Goal: Information Seeking & Learning: Learn about a topic

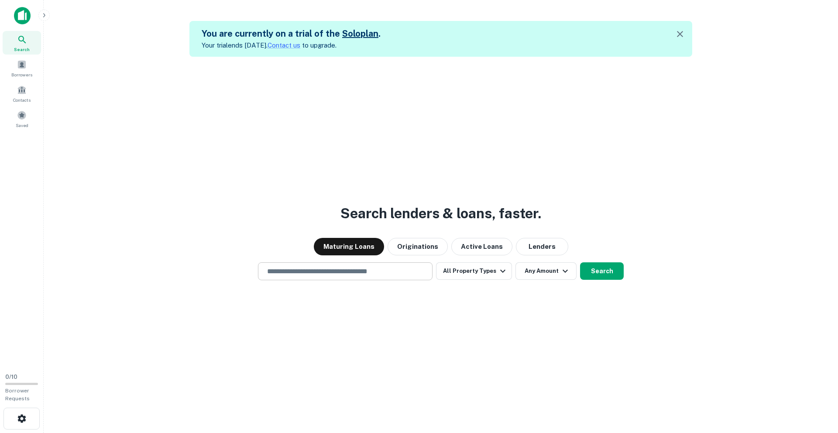
click at [282, 277] on div "​" at bounding box center [345, 271] width 175 height 18
click at [30, 67] on div "Borrowers" at bounding box center [22, 68] width 38 height 24
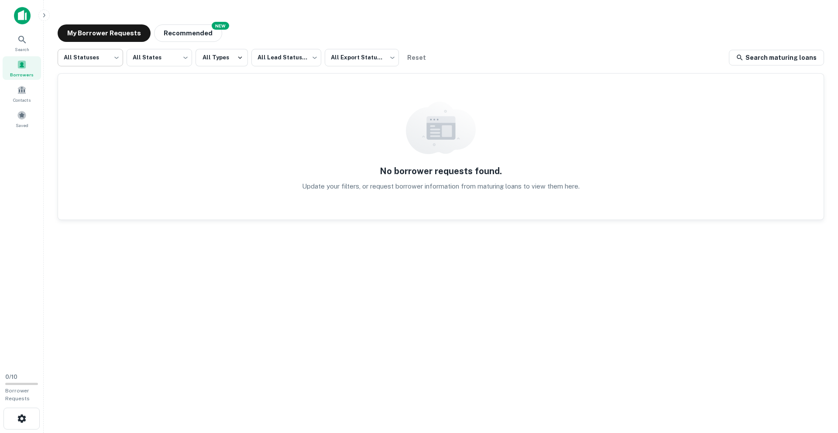
click at [106, 61] on body "Search Borrowers Contacts Saved 0 / 10 Borrower Requests My Borrower Requests N…" at bounding box center [419, 216] width 838 height 433
click at [107, 58] on div at bounding box center [419, 216] width 838 height 433
click at [27, 46] on span "Search" at bounding box center [22, 49] width 14 height 7
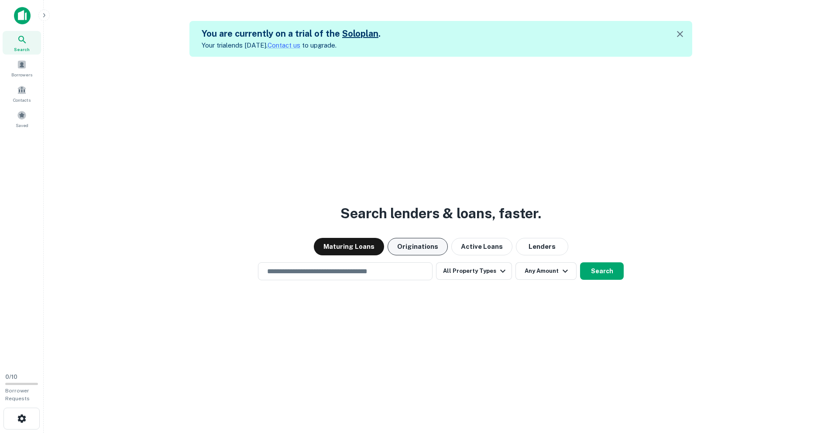
click at [410, 248] on button "Originations" at bounding box center [417, 246] width 60 height 17
click at [454, 249] on button "Active Loans" at bounding box center [481, 246] width 61 height 17
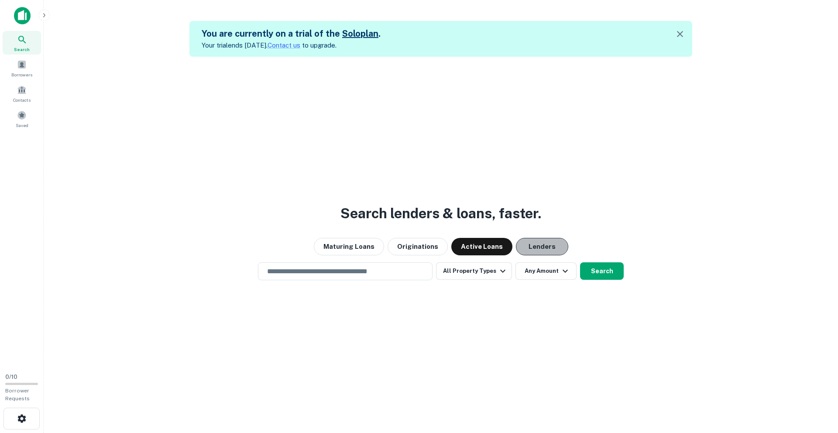
click at [534, 244] on button "Lenders" at bounding box center [542, 246] width 52 height 17
click at [350, 250] on button "Maturing Loans" at bounding box center [349, 246] width 70 height 17
click at [358, 267] on input "text" at bounding box center [345, 271] width 167 height 10
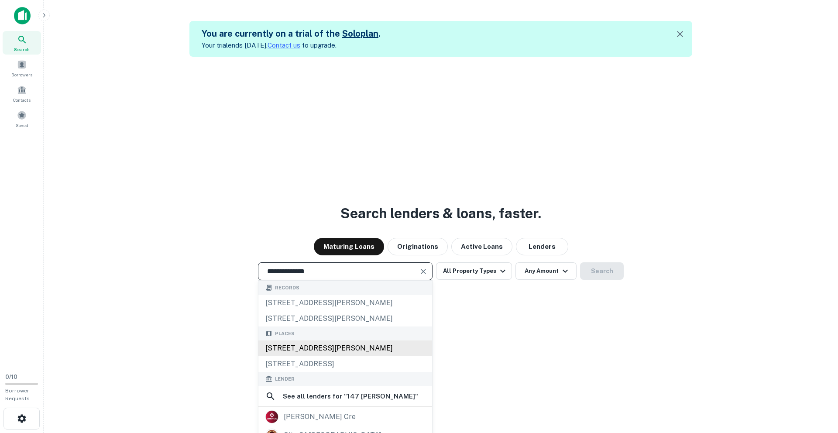
click at [339, 347] on div "147 Clifton Place, Brooklyn, NY, USA" at bounding box center [345, 348] width 174 height 16
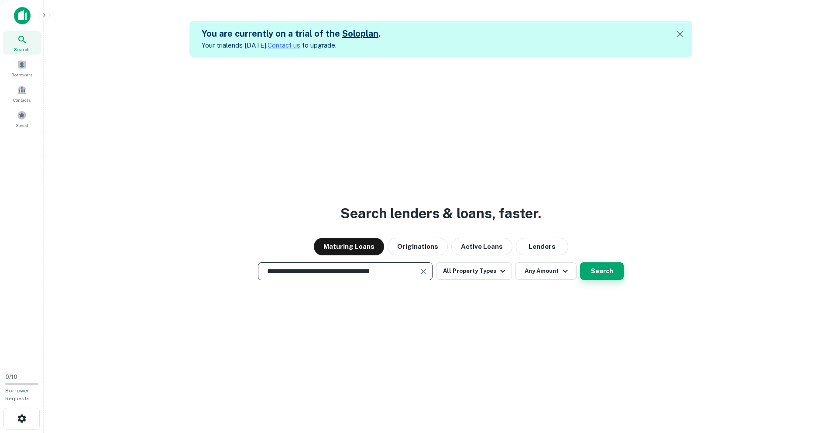
type input "**********"
click at [590, 268] on button "Search" at bounding box center [602, 270] width 44 height 17
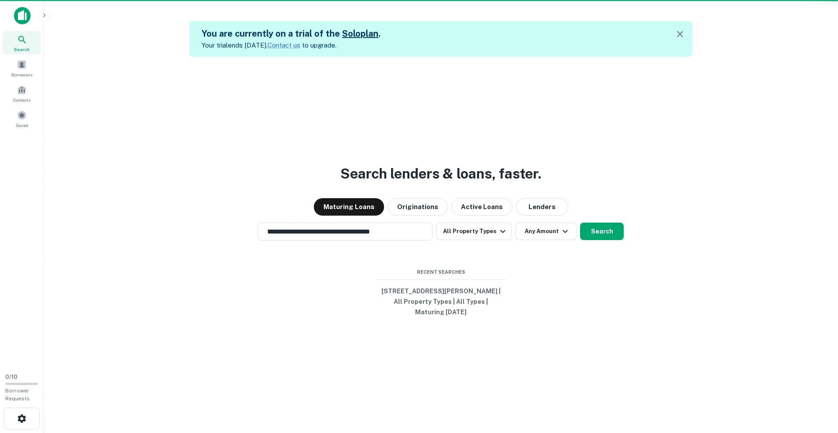
click at [421, 168] on div "14 clifton pl, brooklyn, ny, 11238" at bounding box center [419, 165] width 306 height 16
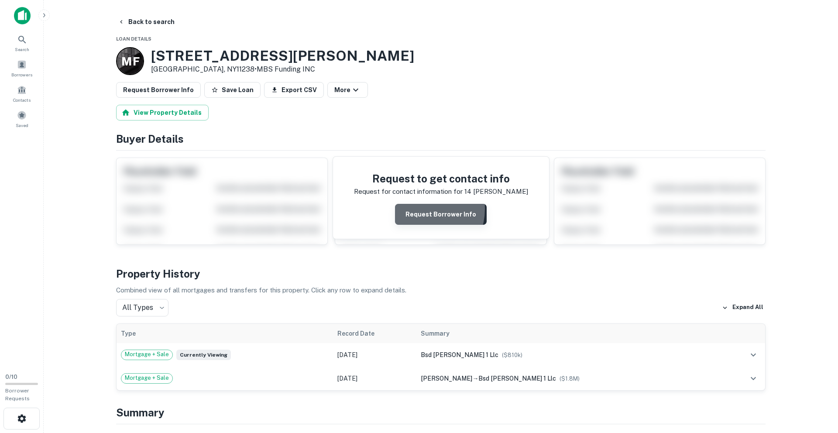
click at [420, 209] on button "Request Borrower Info" at bounding box center [441, 214] width 92 height 21
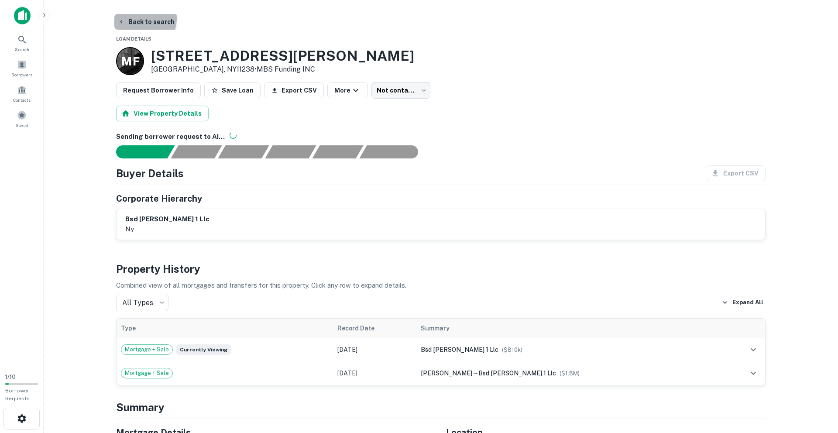
click at [137, 18] on button "Back to search" at bounding box center [146, 22] width 64 height 16
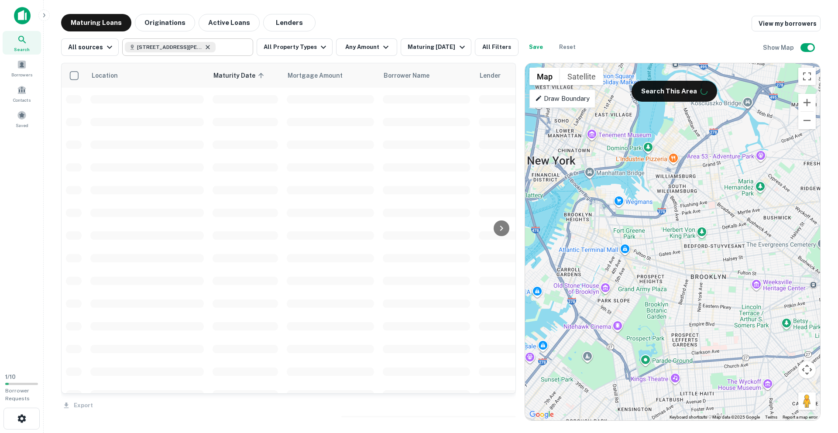
click at [208, 48] on icon at bounding box center [207, 47] width 7 height 7
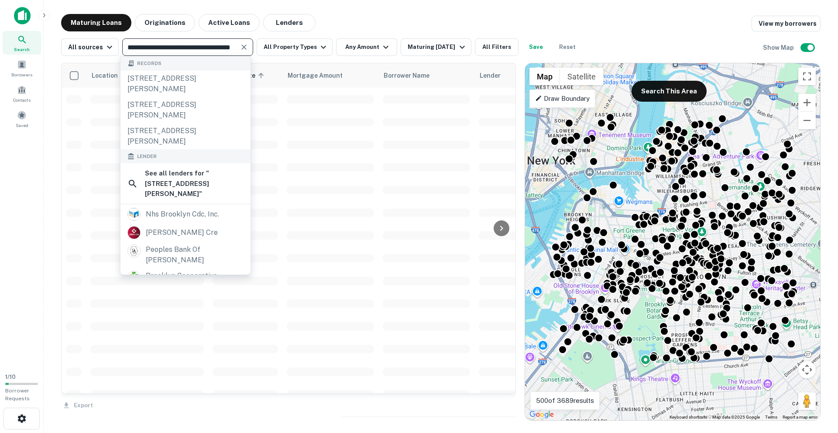
type input "**********"
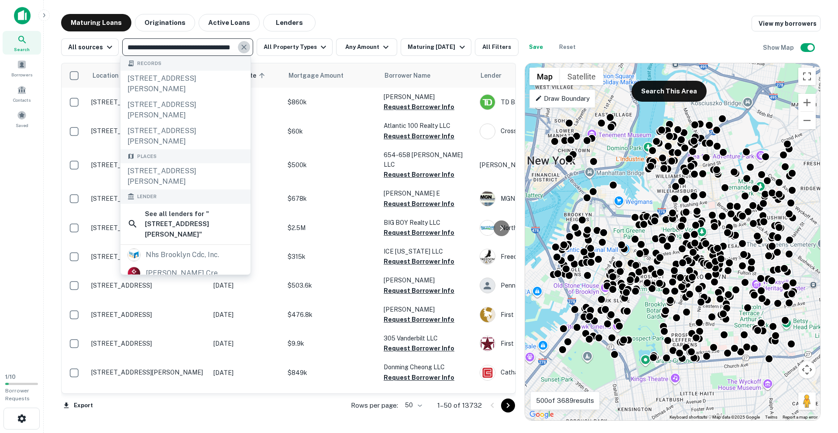
click at [240, 48] on icon "Clear" at bounding box center [244, 47] width 9 height 9
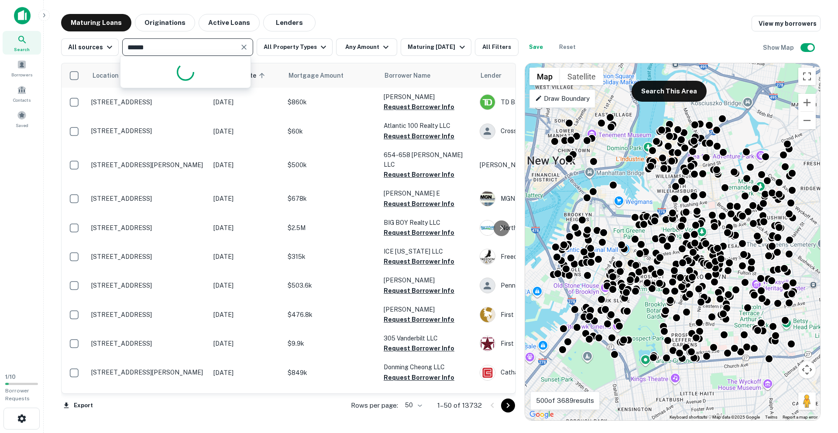
type input "*******"
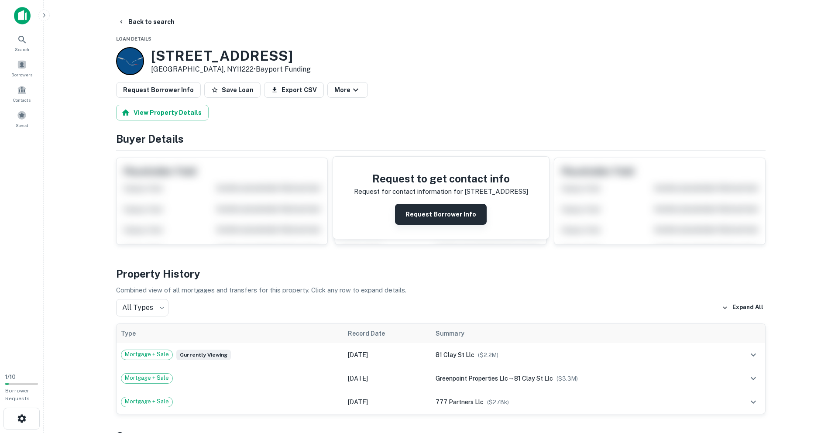
click at [457, 223] on button "Request Borrower Info" at bounding box center [441, 214] width 92 height 21
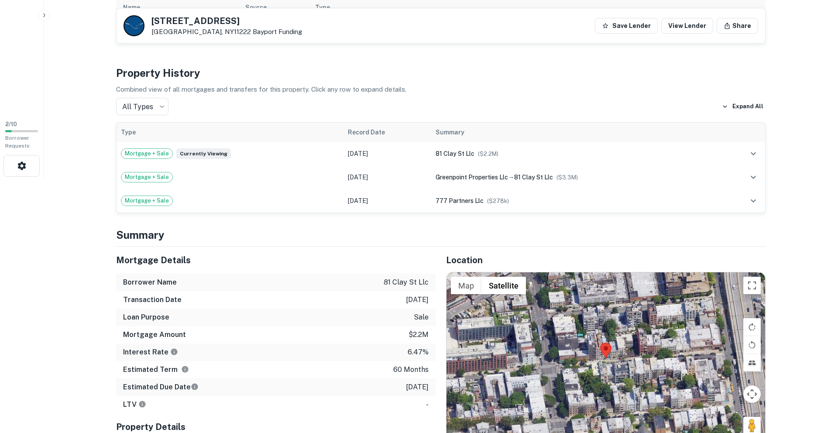
scroll to position [262, 0]
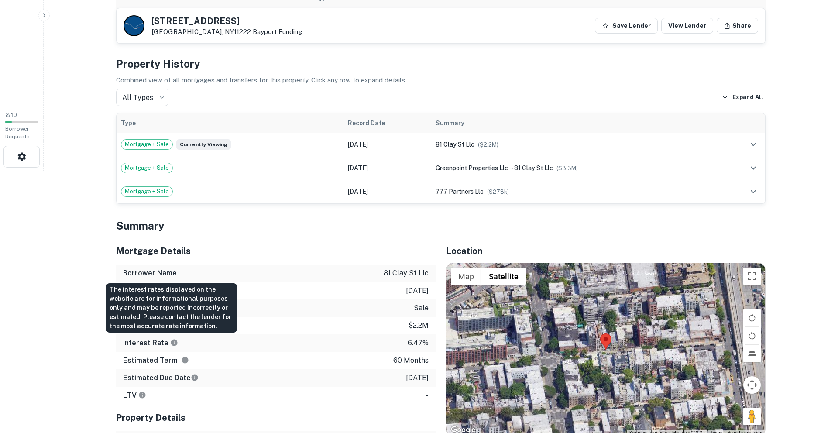
click at [171, 342] on icon "The interest rates displayed on the website are for informational purposes only…" at bounding box center [174, 342] width 7 height 7
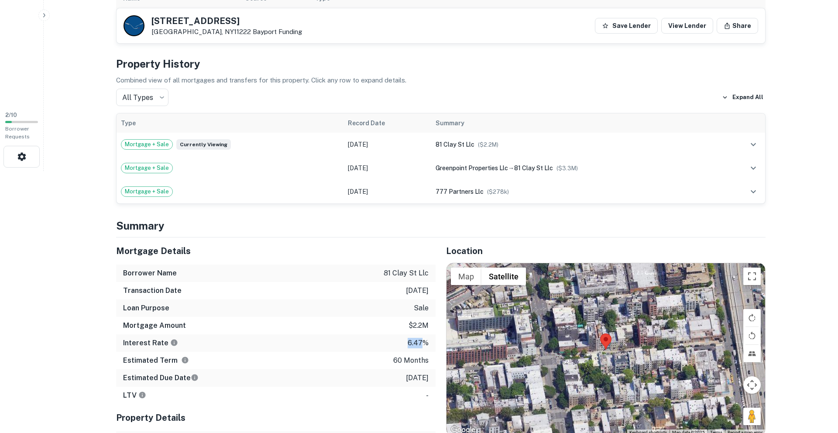
drag, startPoint x: 405, startPoint y: 346, endPoint x: 423, endPoint y: 347, distance: 17.9
click at [423, 347] on div "Interest Rate 6.47%" at bounding box center [275, 342] width 319 height 17
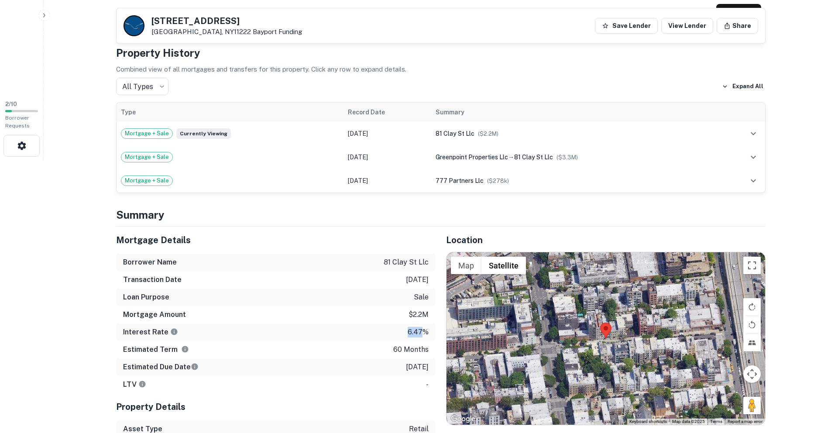
scroll to position [273, 0]
drag, startPoint x: 392, startPoint y: 350, endPoint x: 428, endPoint y: 353, distance: 35.9
click at [428, 353] on div "Estimated Term 60 months" at bounding box center [275, 348] width 319 height 17
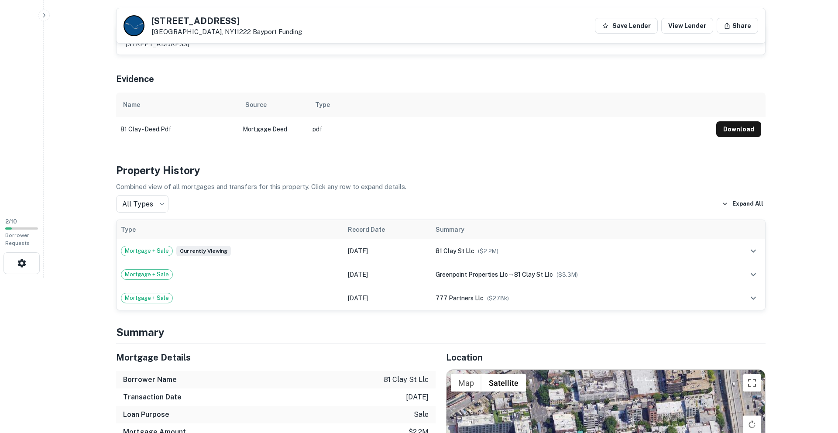
scroll to position [0, 0]
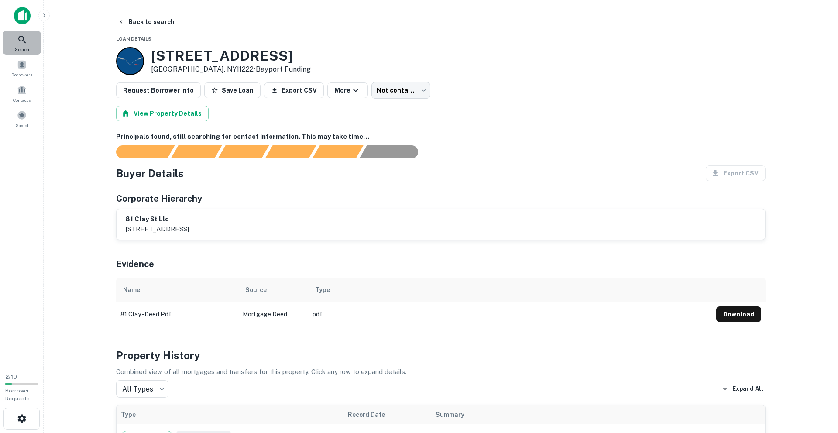
click at [29, 41] on div "Search" at bounding box center [22, 43] width 38 height 24
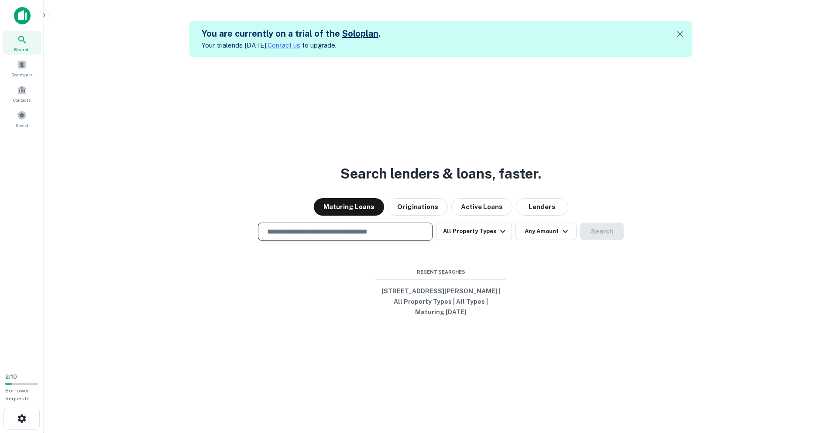
click at [333, 227] on input "text" at bounding box center [345, 231] width 167 height 10
click at [449, 235] on button "All Property Types" at bounding box center [474, 230] width 76 height 17
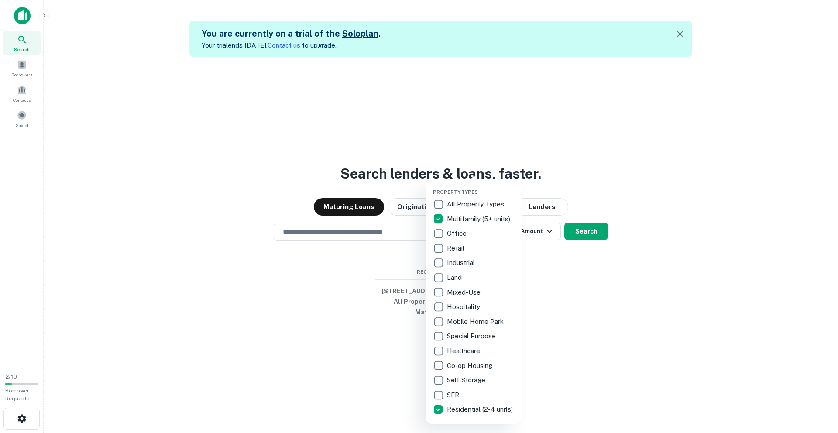
click at [559, 295] on div at bounding box center [419, 216] width 838 height 433
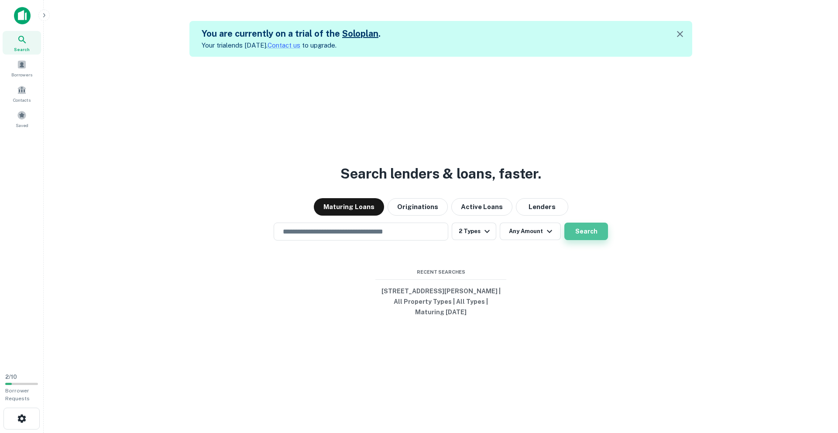
click at [580, 234] on button "Search" at bounding box center [586, 230] width 44 height 17
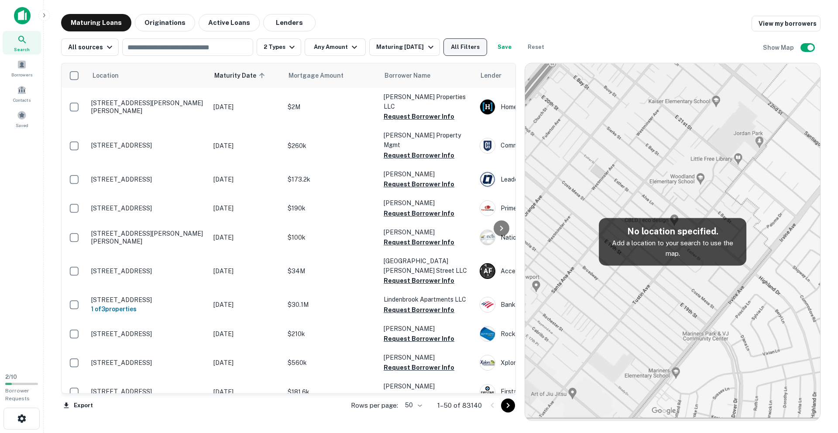
click at [460, 44] on button "All Filters" at bounding box center [465, 46] width 44 height 17
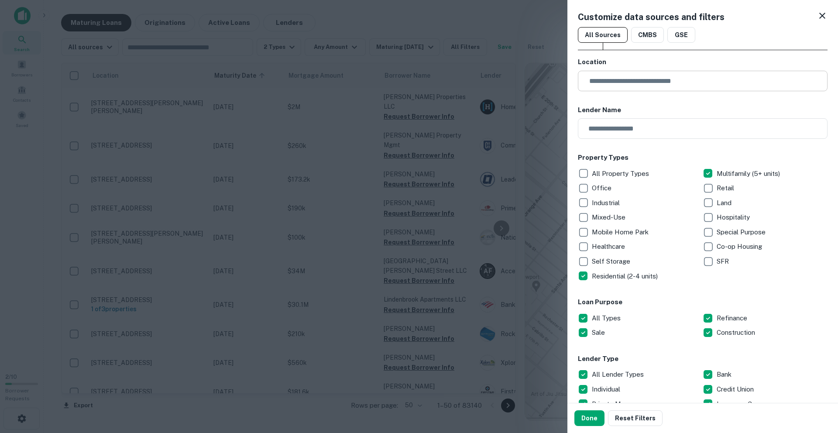
click at [613, 82] on input "text" at bounding box center [705, 81] width 243 height 21
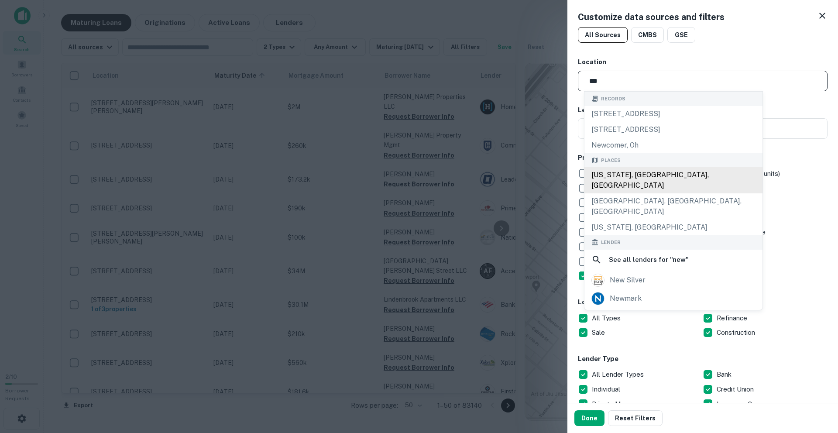
click at [619, 168] on div "New York, NY, USA" at bounding box center [673, 180] width 178 height 26
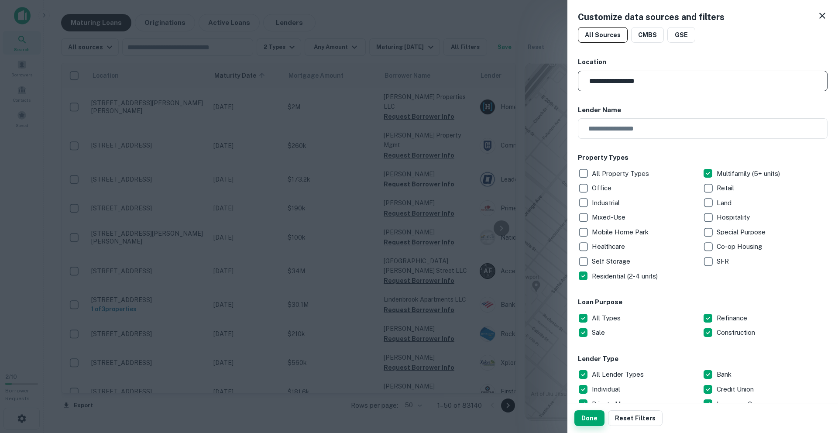
type input "**********"
click at [584, 414] on button "Done" at bounding box center [589, 418] width 30 height 16
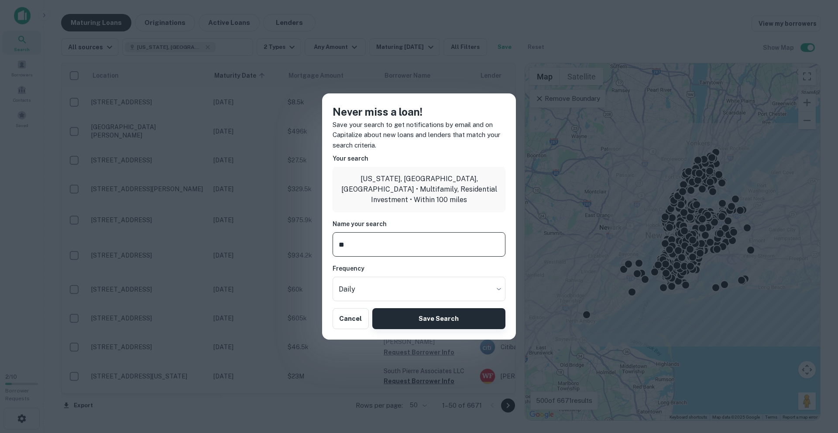
type input "**"
click at [401, 313] on button "Save Search" at bounding box center [438, 318] width 133 height 21
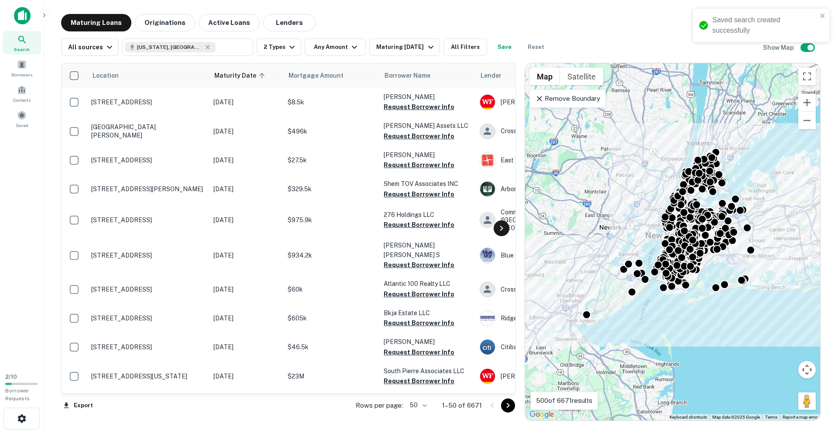
click at [501, 229] on icon at bounding box center [501, 228] width 3 height 5
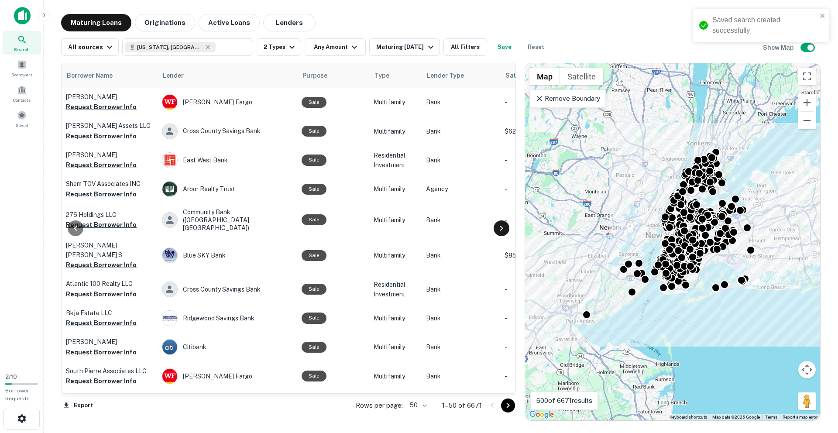
scroll to position [0, 366]
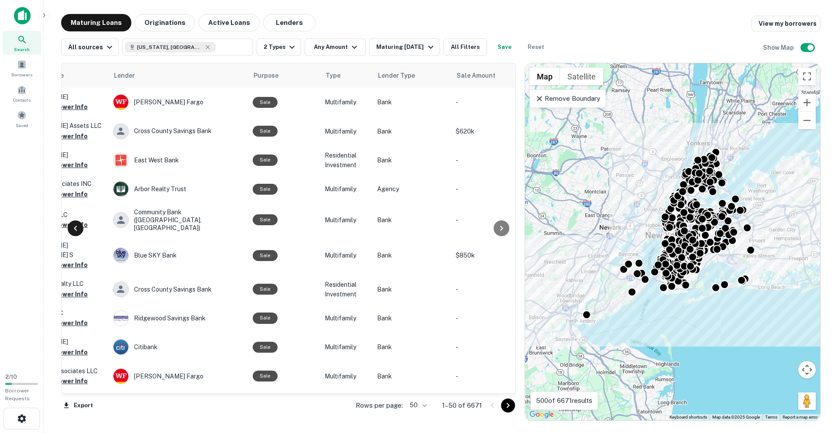
click at [76, 233] on div at bounding box center [76, 228] width 16 height 16
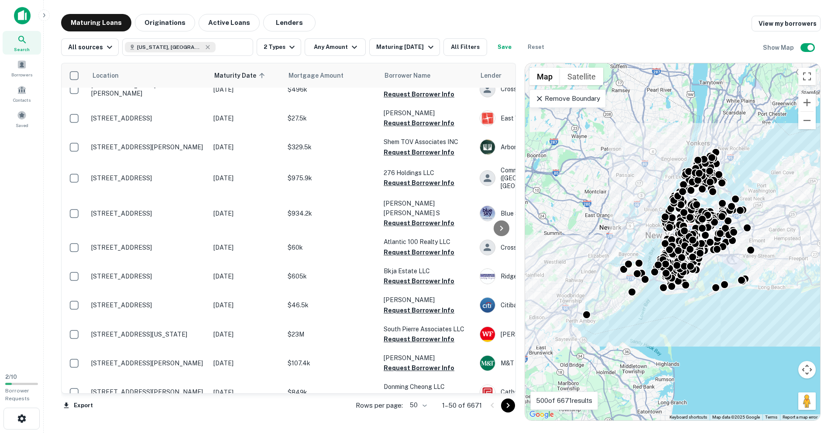
scroll to position [0, 0]
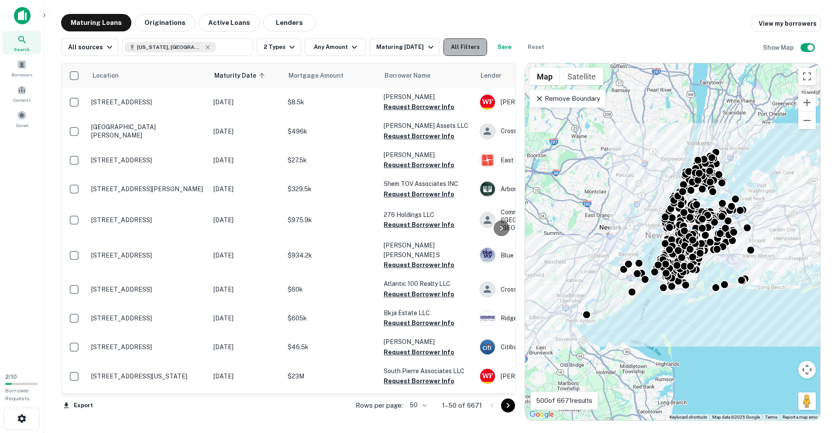
click at [468, 46] on button "All Filters" at bounding box center [465, 46] width 44 height 17
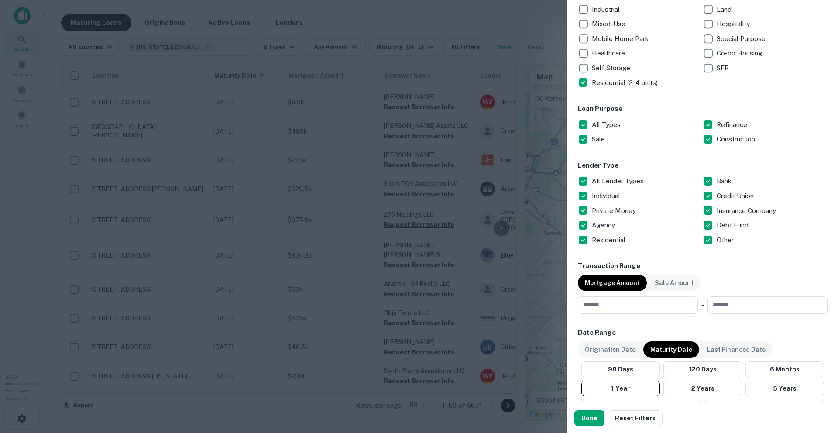
scroll to position [215, 0]
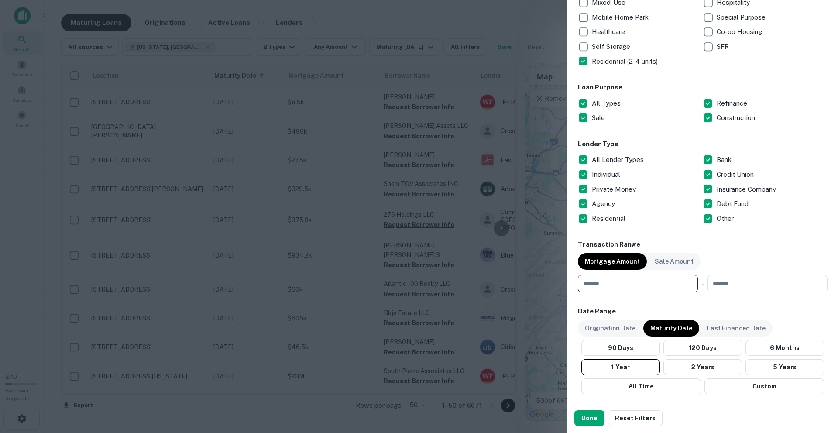
click at [616, 290] on input "number" at bounding box center [635, 283] width 114 height 17
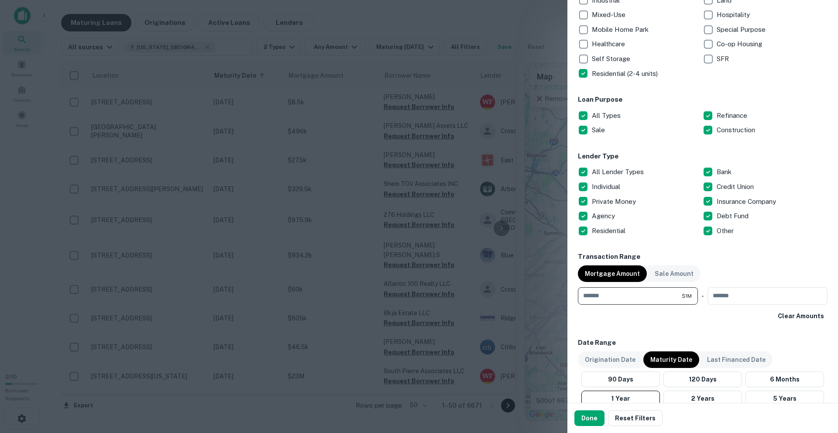
scroll to position [201, 0]
type input "*******"
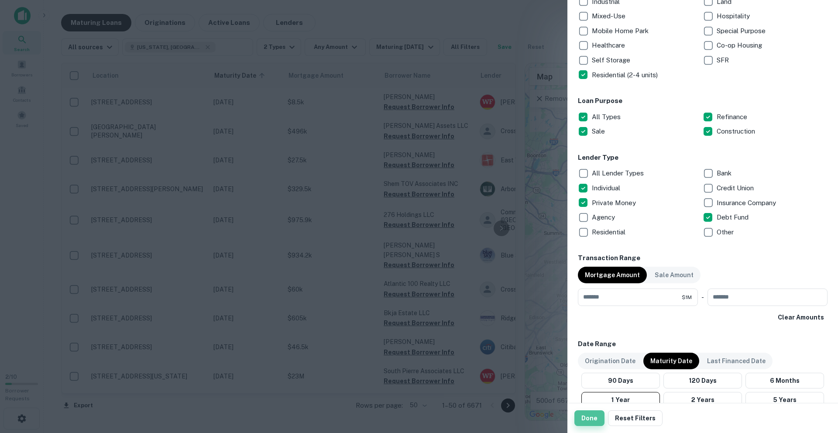
click at [583, 415] on button "Done" at bounding box center [589, 418] width 30 height 16
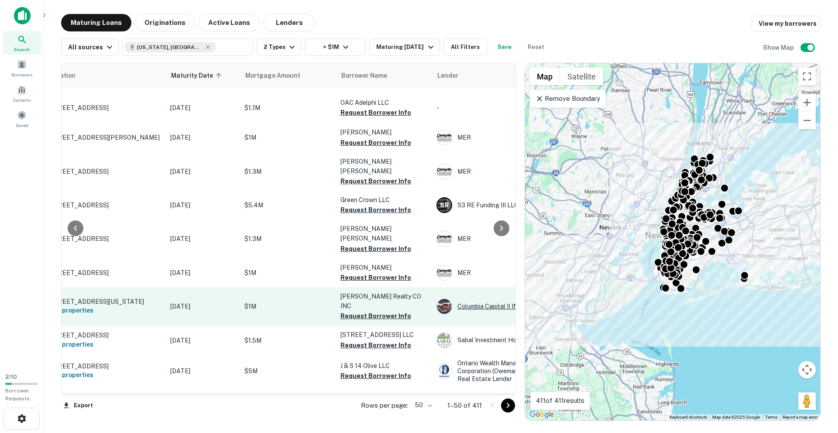
scroll to position [113, 0]
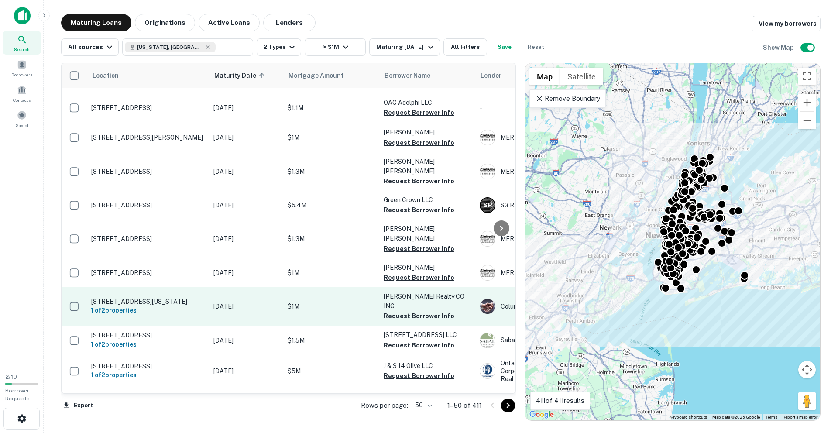
click at [280, 288] on td "[DATE]" at bounding box center [246, 306] width 74 height 38
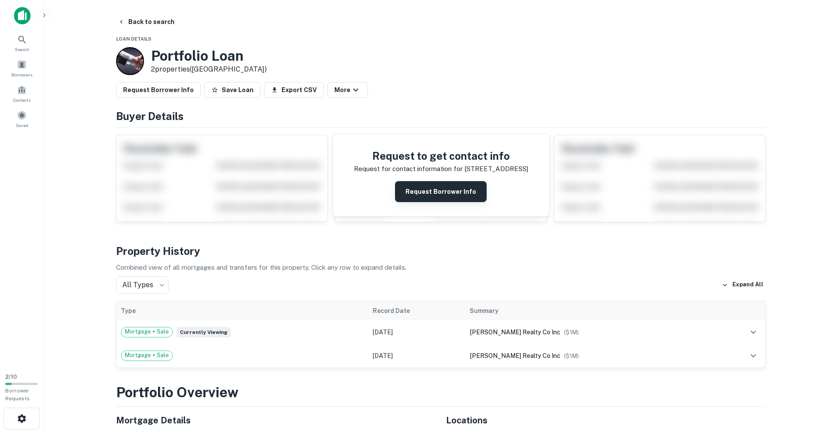
click at [407, 188] on button "Request Borrower Info" at bounding box center [441, 191] width 92 height 21
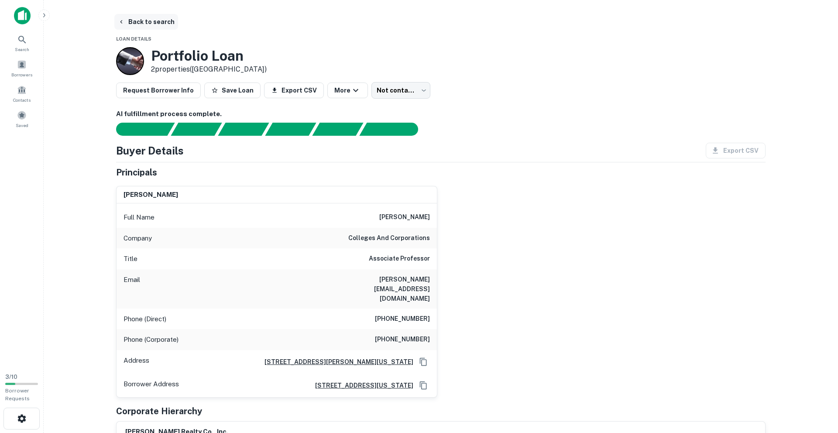
click at [125, 19] on button "Back to search" at bounding box center [146, 22] width 64 height 16
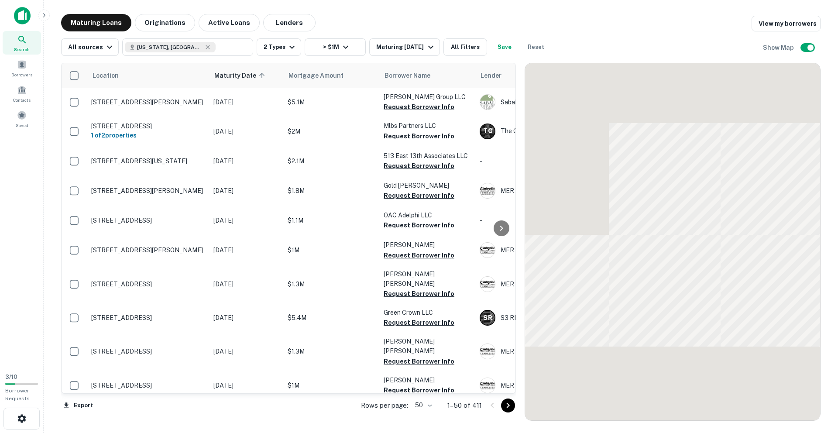
scroll to position [113, 0]
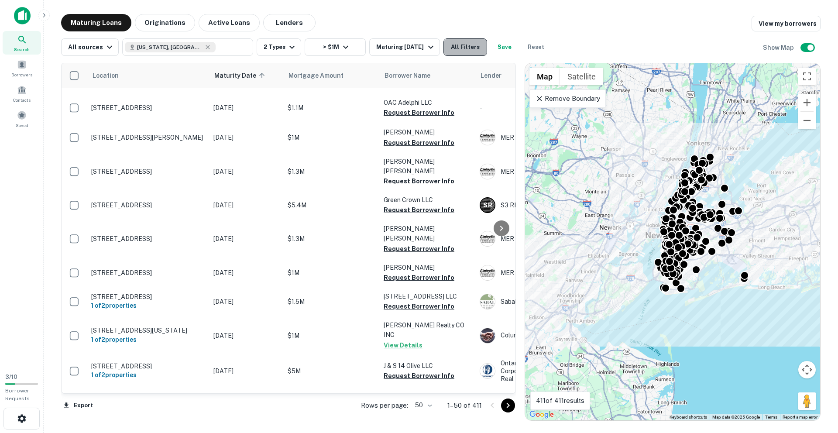
click at [452, 46] on button "All Filters" at bounding box center [465, 46] width 44 height 17
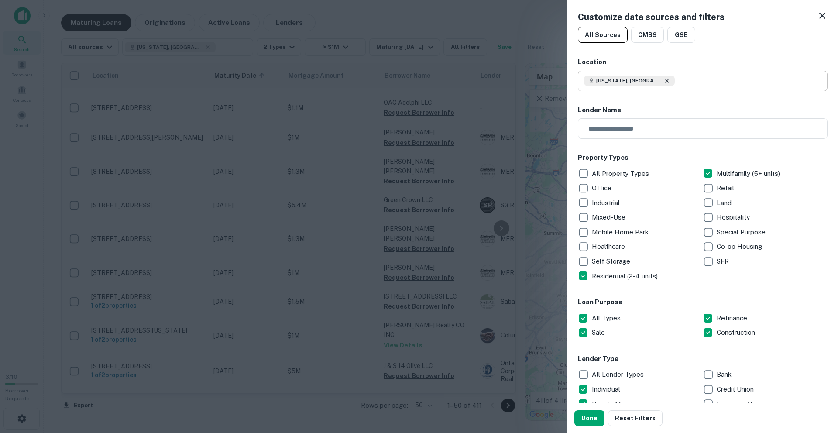
click at [663, 82] on icon at bounding box center [666, 80] width 7 height 7
click at [644, 82] on input "text" at bounding box center [705, 81] width 243 height 21
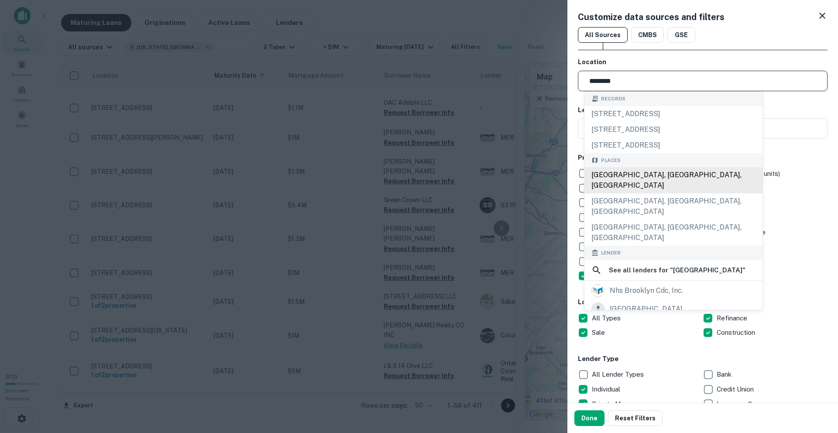
click at [647, 170] on div "[GEOGRAPHIC_DATA], [GEOGRAPHIC_DATA], [GEOGRAPHIC_DATA]" at bounding box center [673, 180] width 178 height 26
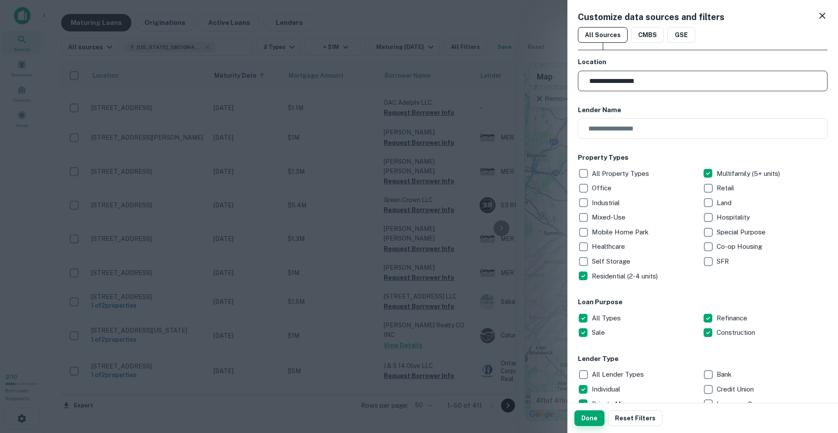
type input "**********"
click at [591, 414] on button "Done" at bounding box center [589, 418] width 30 height 16
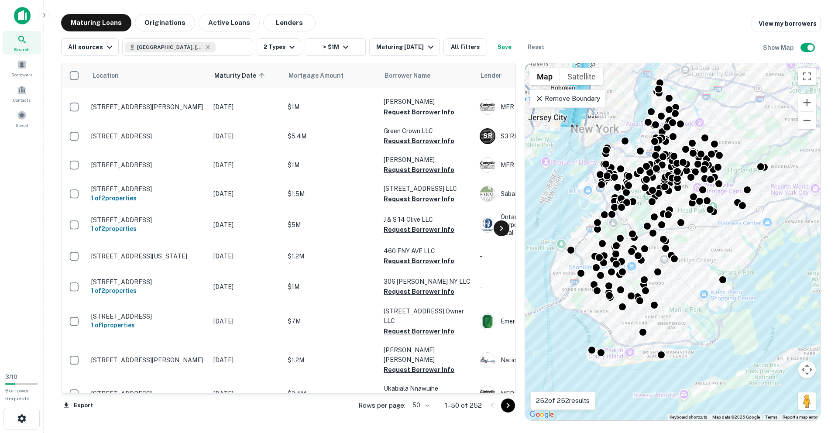
click at [503, 226] on icon at bounding box center [501, 228] width 10 height 10
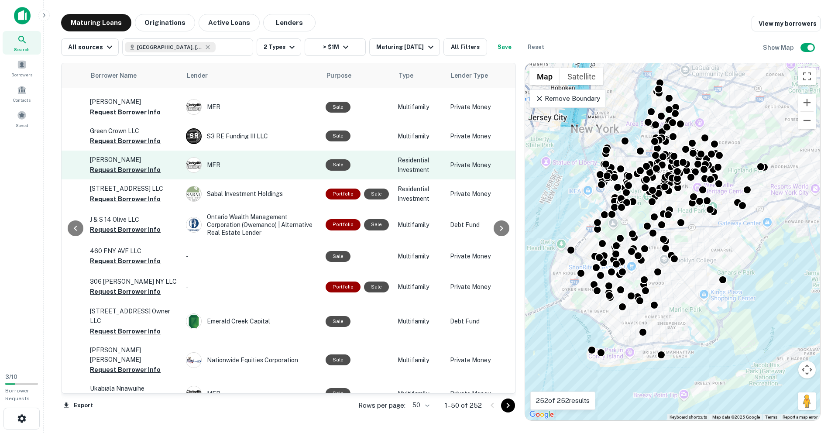
scroll to position [113, 366]
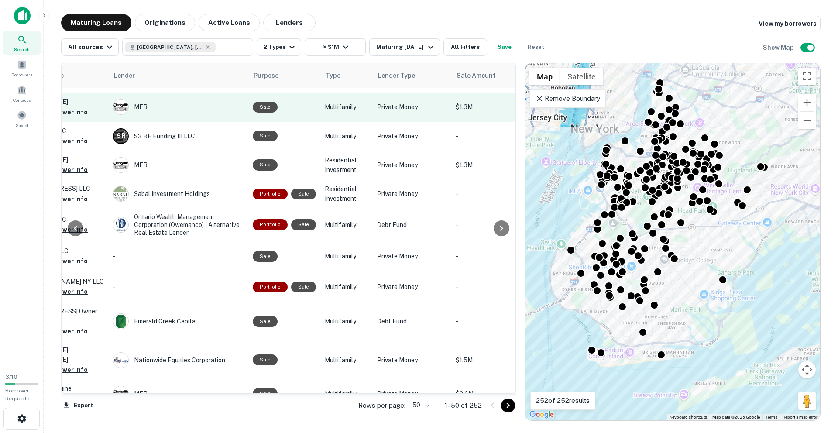
click at [294, 117] on td "Sale" at bounding box center [284, 106] width 72 height 29
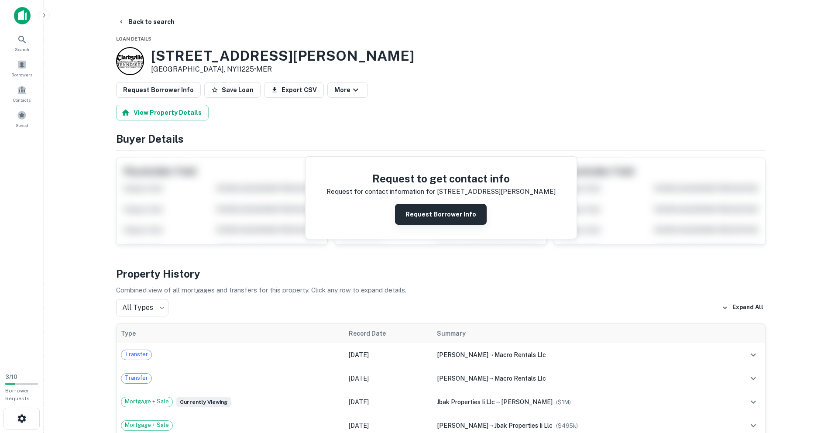
click at [413, 209] on button "Request Borrower Info" at bounding box center [441, 214] width 92 height 21
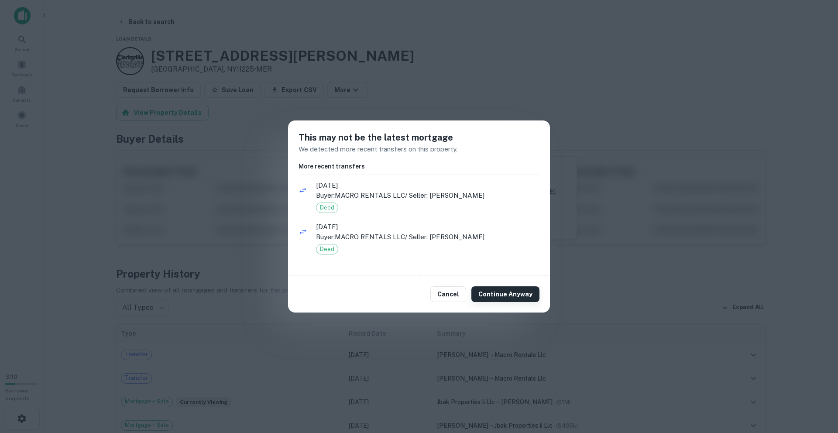
click at [487, 293] on button "Continue Anyway" at bounding box center [505, 294] width 68 height 16
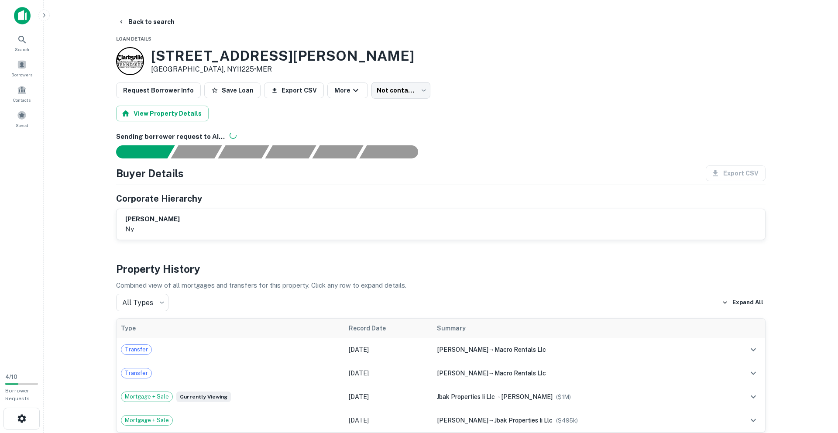
scroll to position [3, 0]
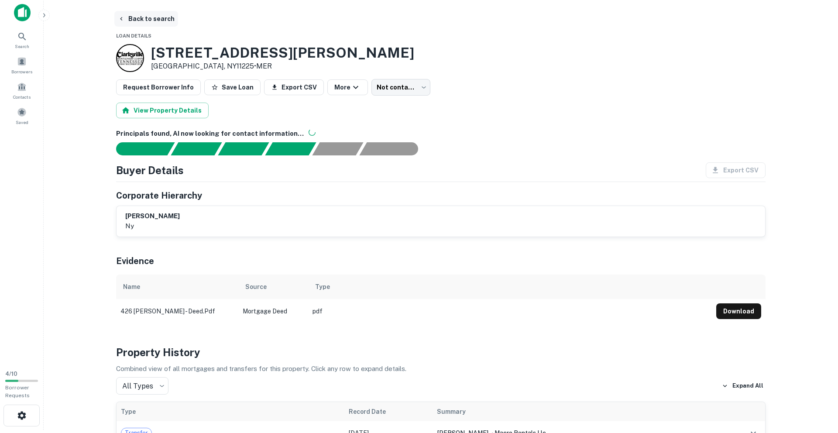
click at [123, 18] on icon "button" at bounding box center [121, 18] width 7 height 7
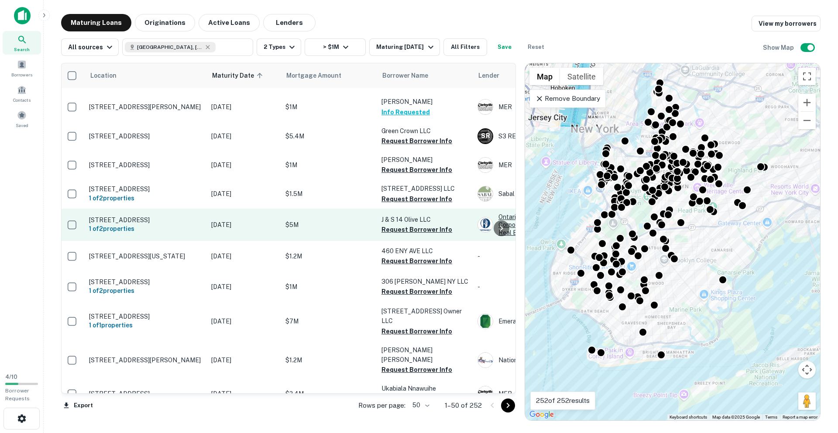
scroll to position [113, 3]
click at [221, 224] on p "[DATE]" at bounding box center [243, 225] width 65 height 10
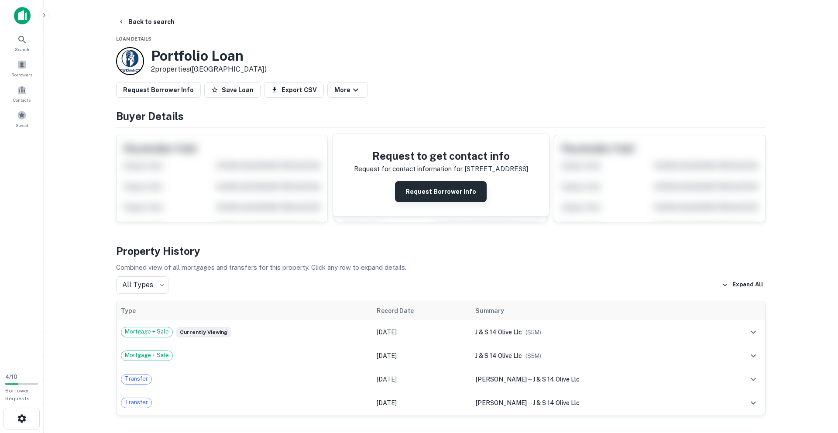
click at [443, 194] on button "Request Borrower Info" at bounding box center [441, 191] width 92 height 21
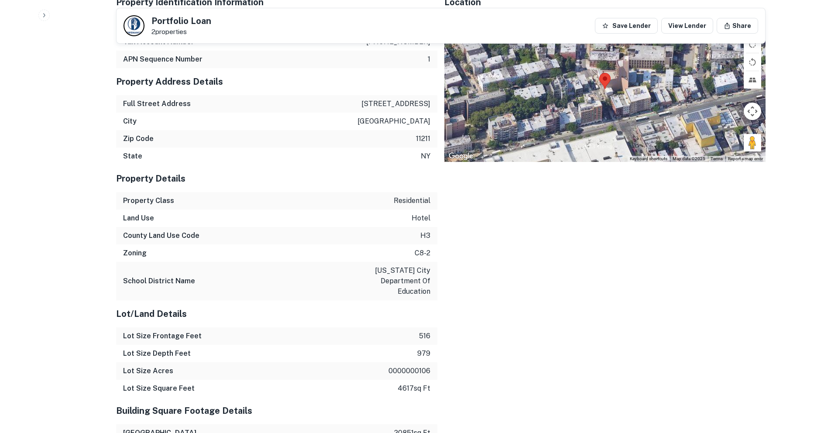
scroll to position [565, 0]
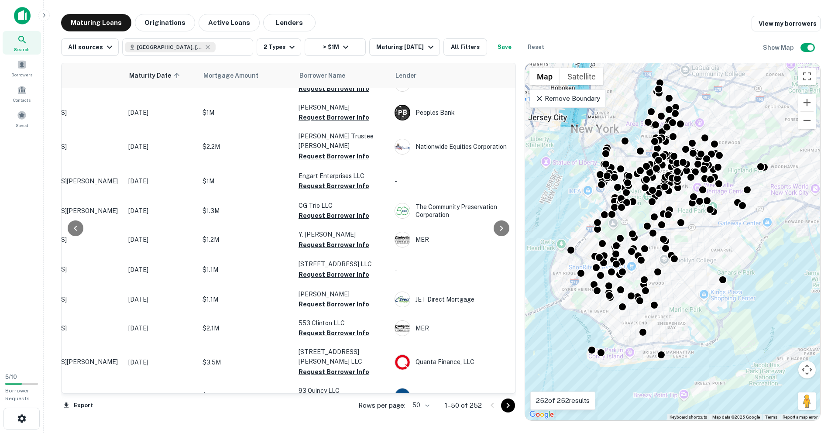
scroll to position [497, 85]
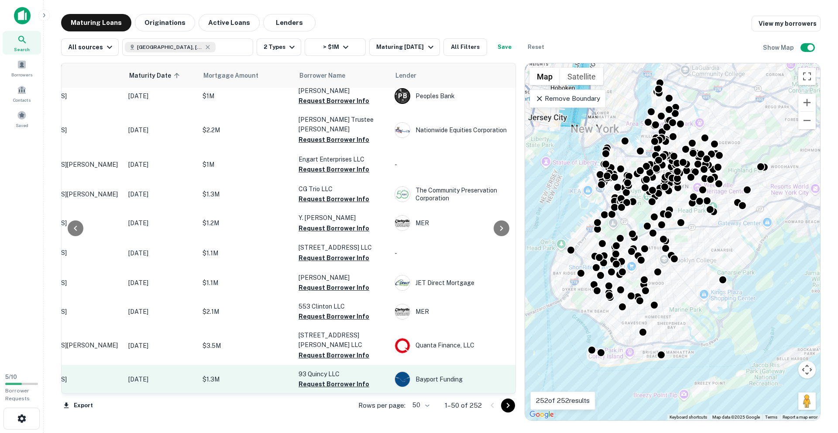
click at [386, 365] on td "93 Quincy LLC Request Borrower Info" at bounding box center [342, 379] width 96 height 29
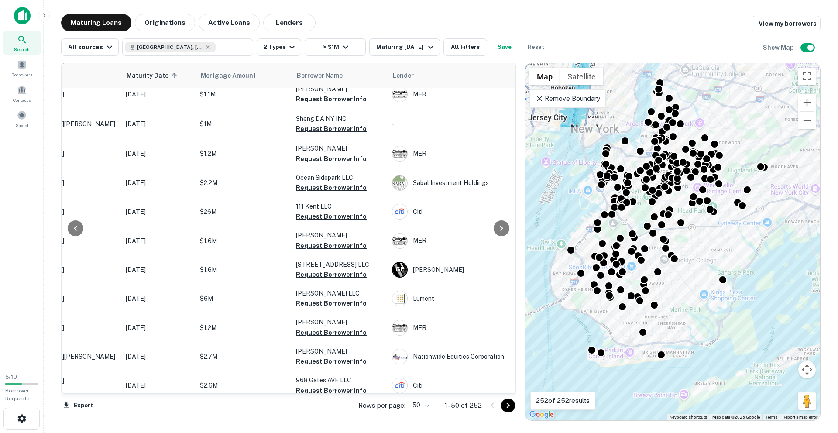
scroll to position [1176, 88]
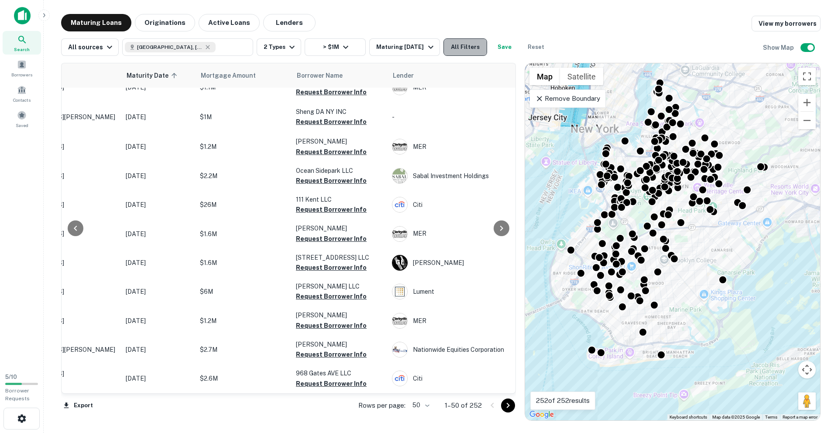
click at [464, 47] on button "All Filters" at bounding box center [465, 46] width 44 height 17
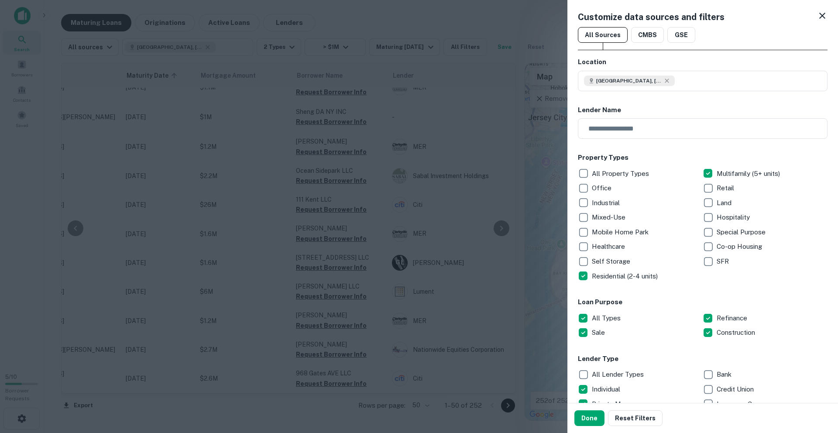
scroll to position [0, 0]
click at [656, 133] on input "text" at bounding box center [699, 128] width 243 height 21
click at [827, 15] on div "Customize data sources and filters All Sources CMBS GSE Location Brooklyn, NY, …" at bounding box center [702, 201] width 270 height 403
click at [824, 15] on icon at bounding box center [822, 15] width 10 height 10
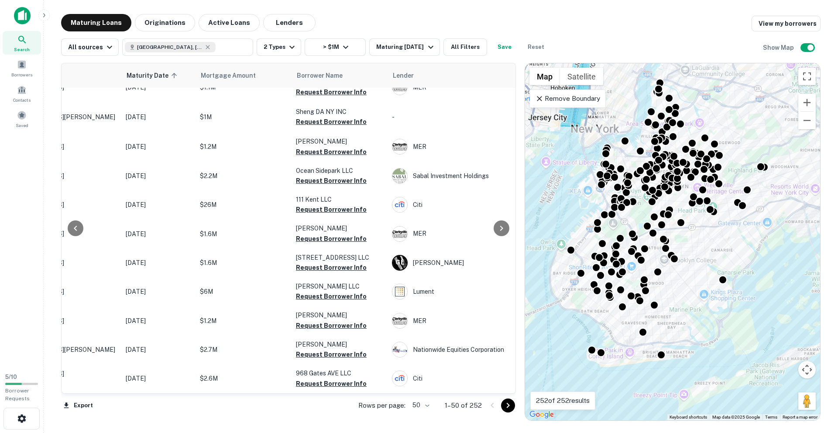
click at [503, 404] on icon "Go to next page" at bounding box center [508, 405] width 10 height 10
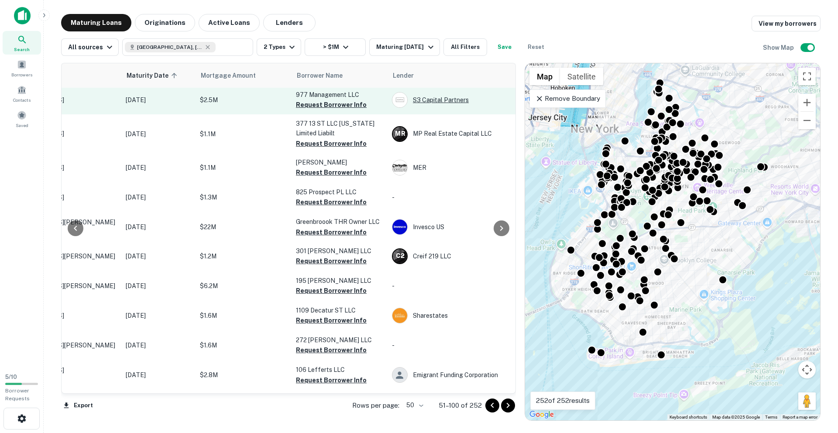
scroll to position [2, 88]
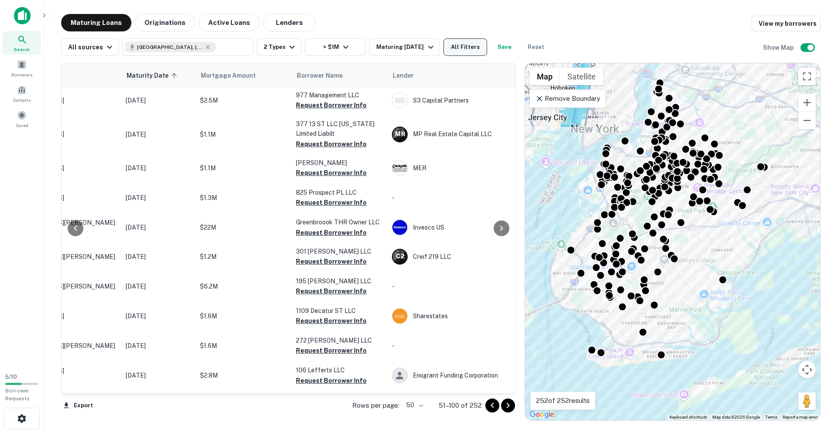
click at [472, 48] on button "All Filters" at bounding box center [465, 46] width 44 height 17
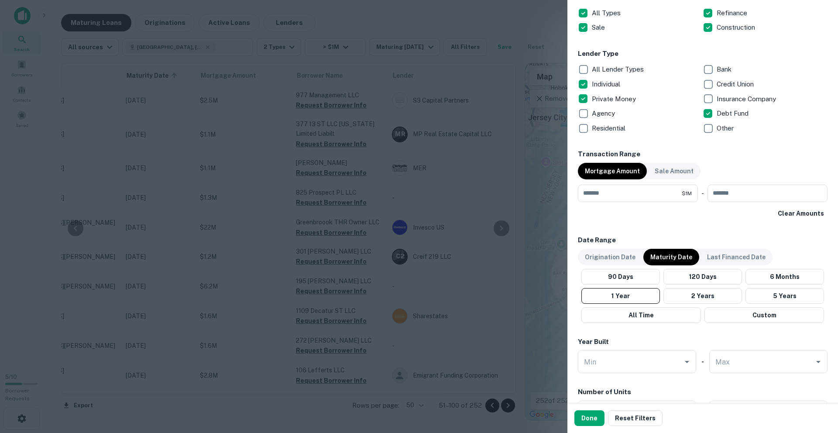
scroll to position [476, 0]
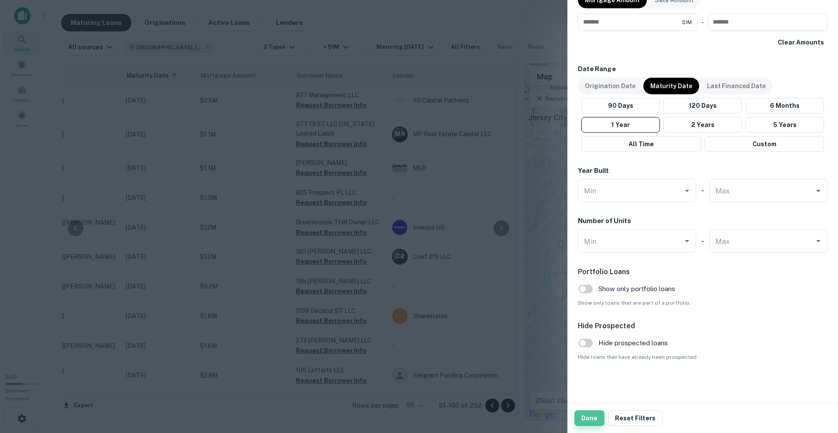
click at [595, 415] on button "Done" at bounding box center [589, 418] width 30 height 16
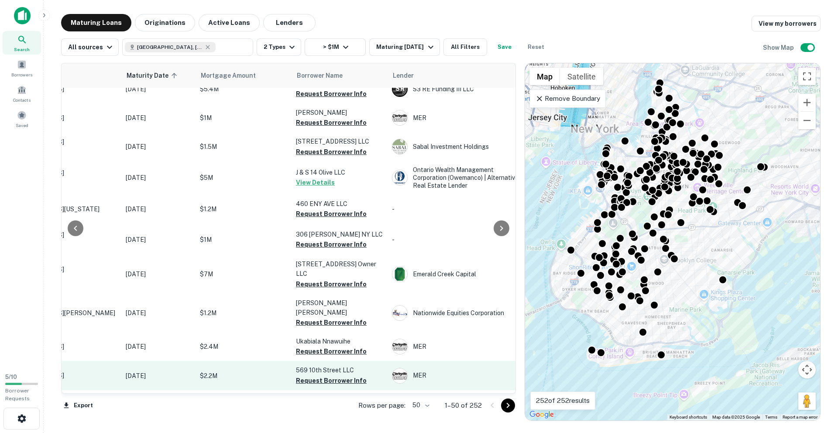
scroll to position [159, 88]
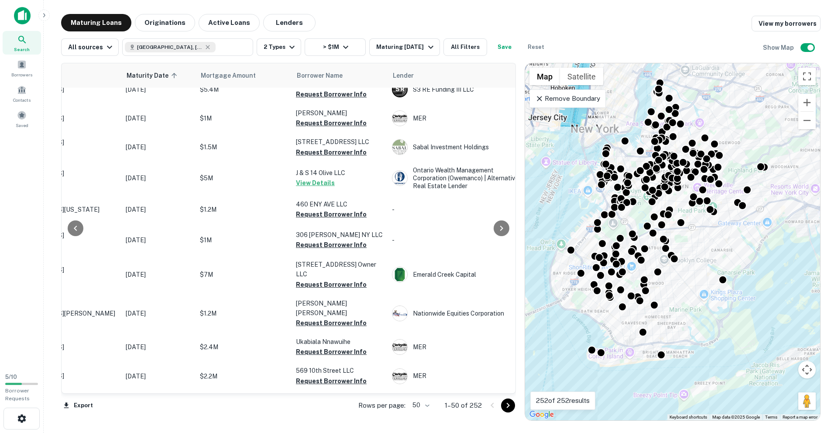
click at [24, 40] on icon at bounding box center [22, 39] width 10 height 10
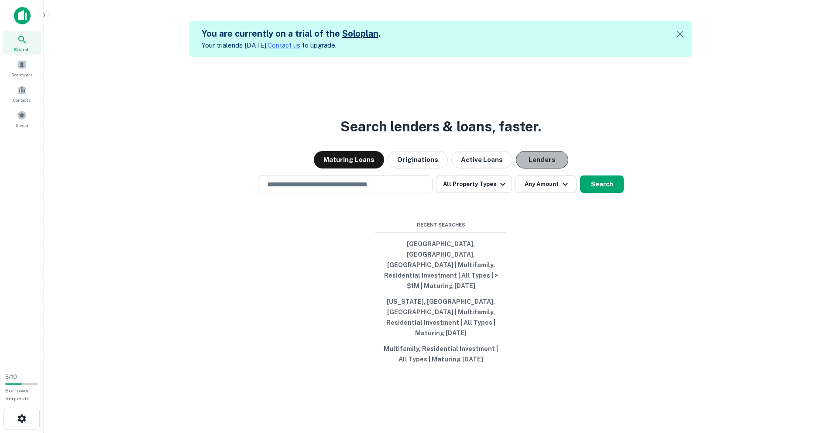
click at [527, 168] on button "Lenders" at bounding box center [542, 159] width 52 height 17
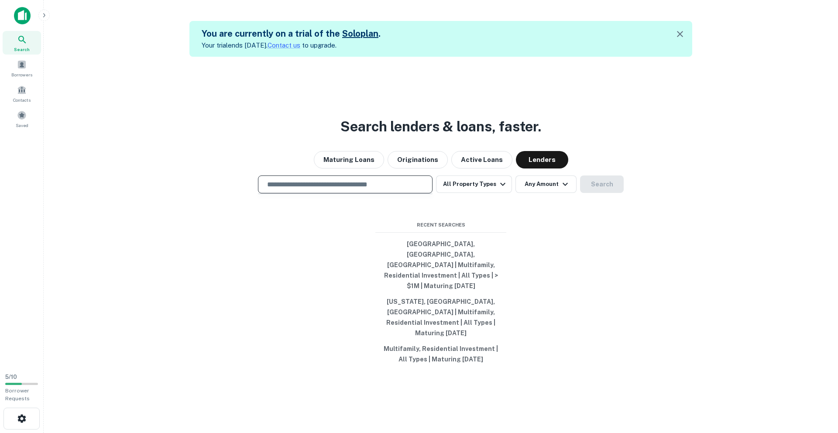
click at [353, 189] on input "text" at bounding box center [345, 184] width 167 height 10
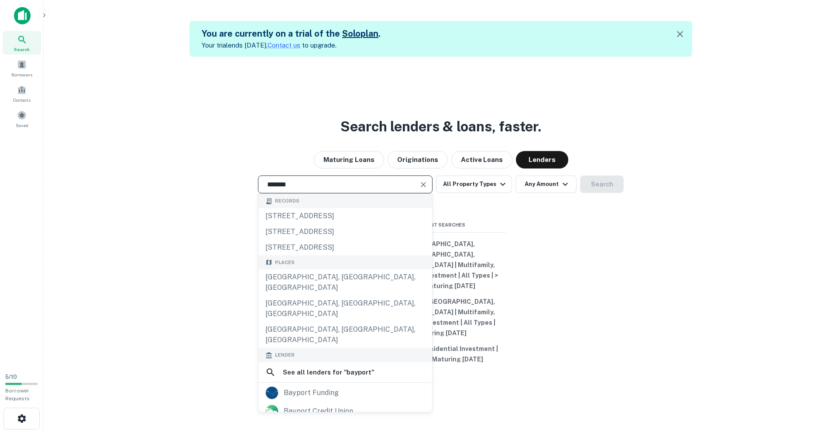
type input "*******"
click at [302, 386] on div "bayport funding" at bounding box center [311, 392] width 55 height 13
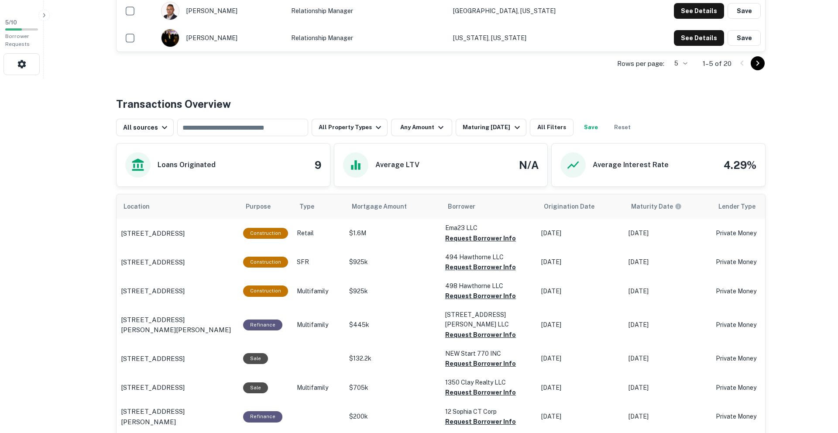
scroll to position [355, 0]
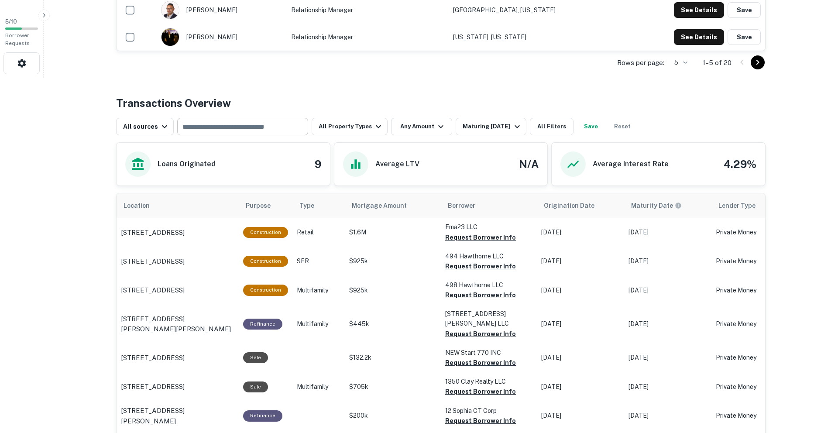
click at [243, 129] on input "text" at bounding box center [242, 126] width 124 height 12
type input "********"
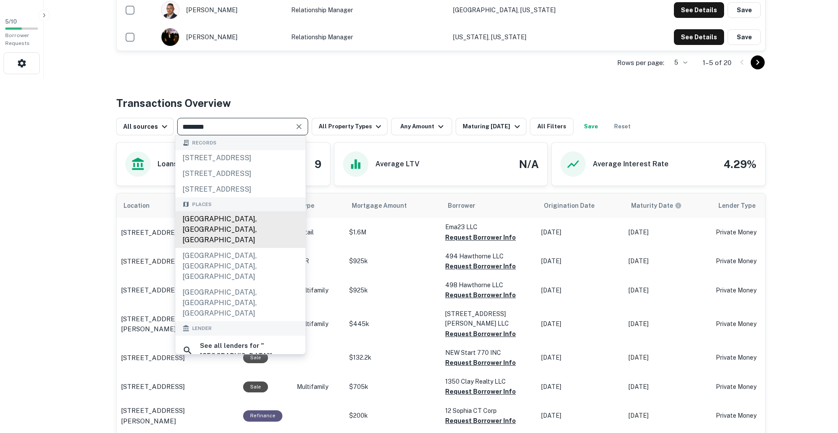
click at [220, 248] on div "[GEOGRAPHIC_DATA], [GEOGRAPHIC_DATA], [GEOGRAPHIC_DATA]" at bounding box center [240, 229] width 130 height 37
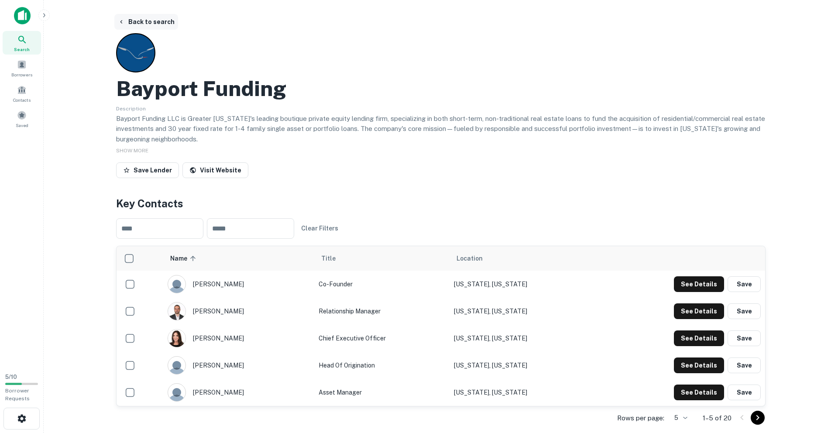
click at [165, 21] on button "Back to search" at bounding box center [146, 22] width 64 height 16
click at [135, 25] on button "Back to search" at bounding box center [146, 22] width 64 height 16
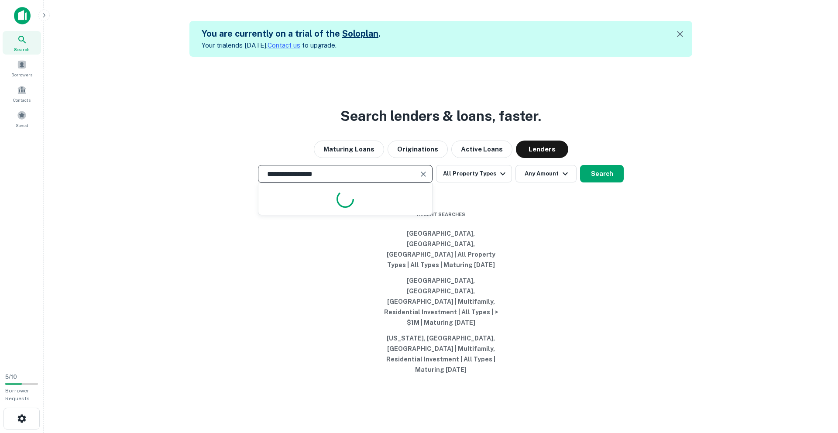
drag, startPoint x: 384, startPoint y: 202, endPoint x: 219, endPoint y: 193, distance: 165.2
click at [219, 183] on div "**********" at bounding box center [441, 174] width 780 height 18
type input "**********"
click at [597, 182] on button "Search" at bounding box center [602, 173] width 44 height 17
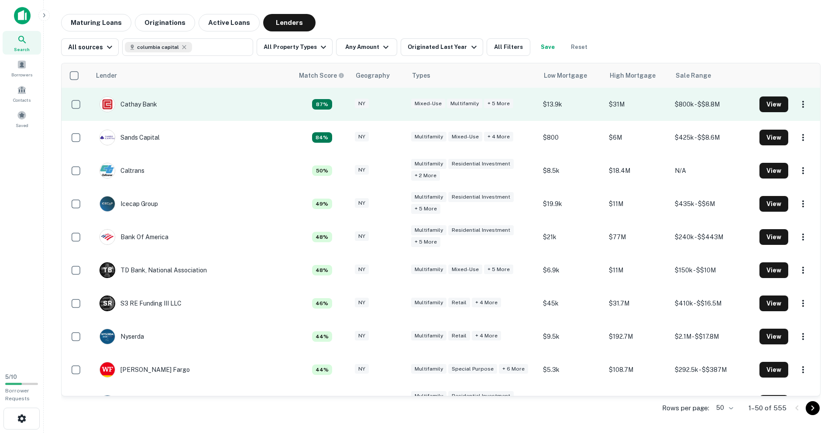
scroll to position [107, 0]
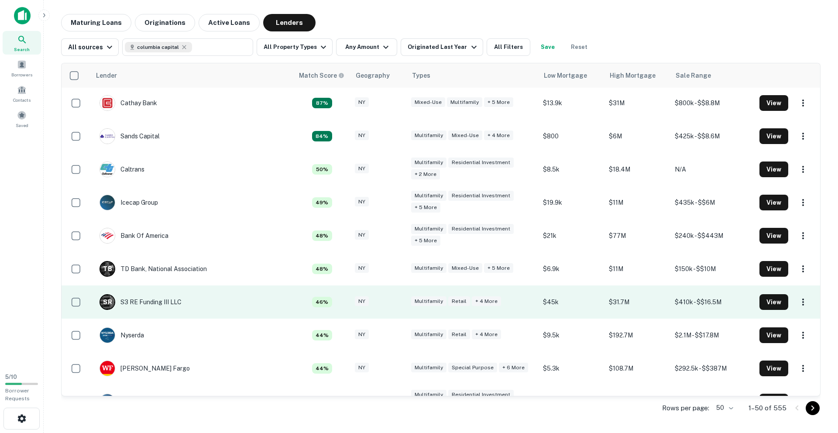
click at [201, 304] on td "S R S3 RE Funding III LLC" at bounding box center [192, 301] width 203 height 33
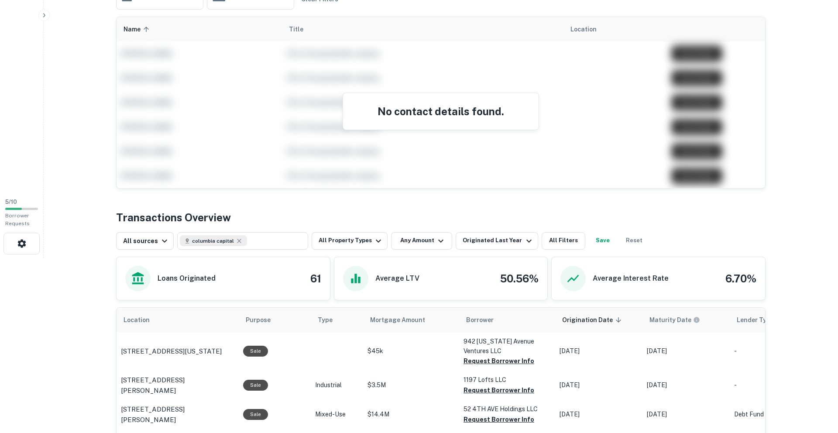
scroll to position [175, 0]
click at [237, 242] on icon at bounding box center [239, 240] width 7 height 7
type input "**********"
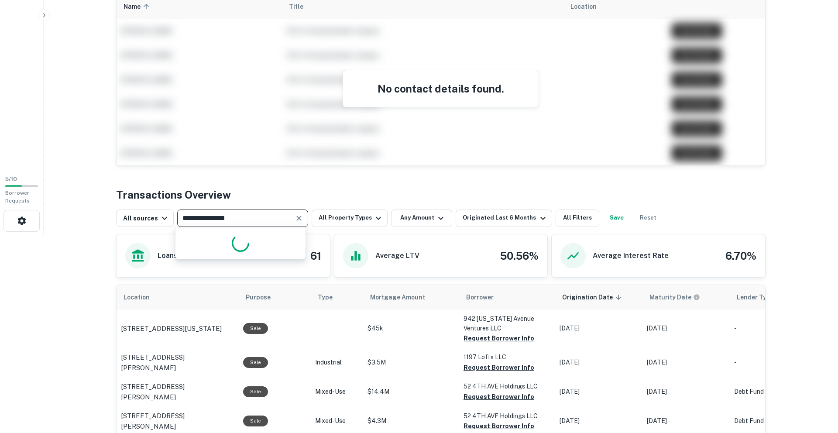
scroll to position [204, 0]
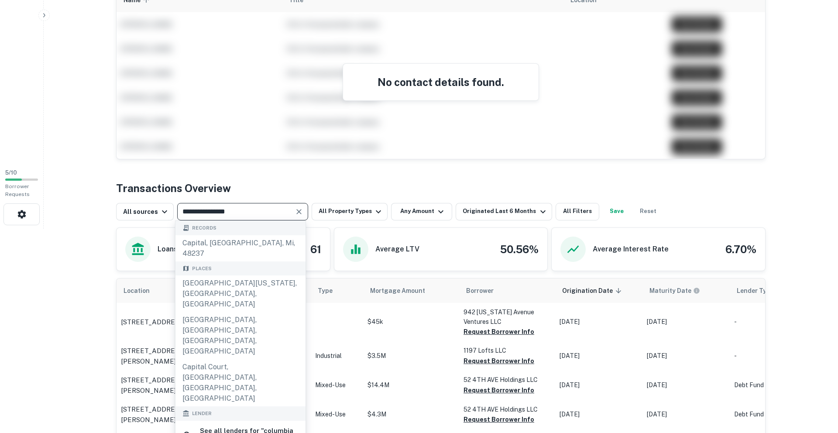
click at [295, 207] on icon "Clear" at bounding box center [298, 211] width 9 height 9
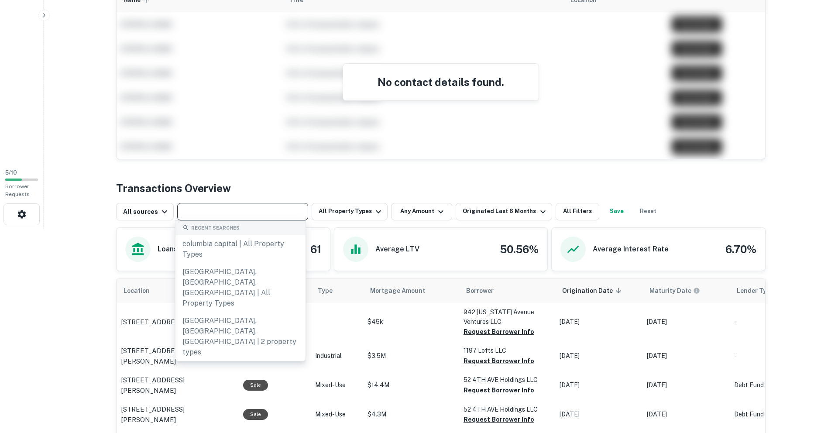
click at [279, 212] on input "text" at bounding box center [242, 211] width 124 height 12
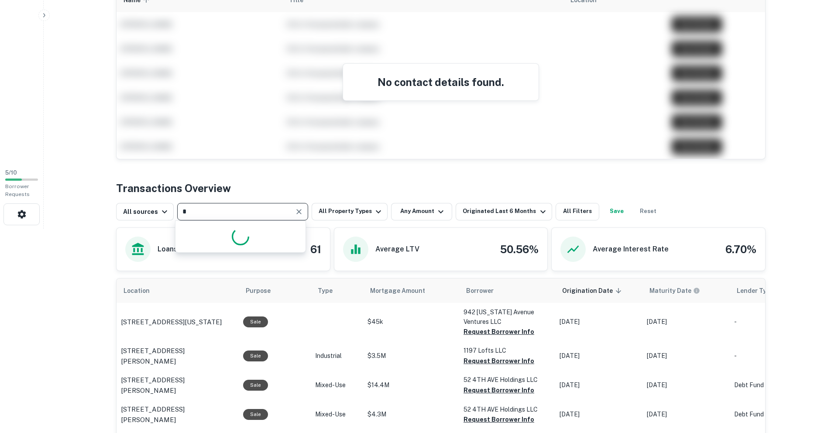
type input "**"
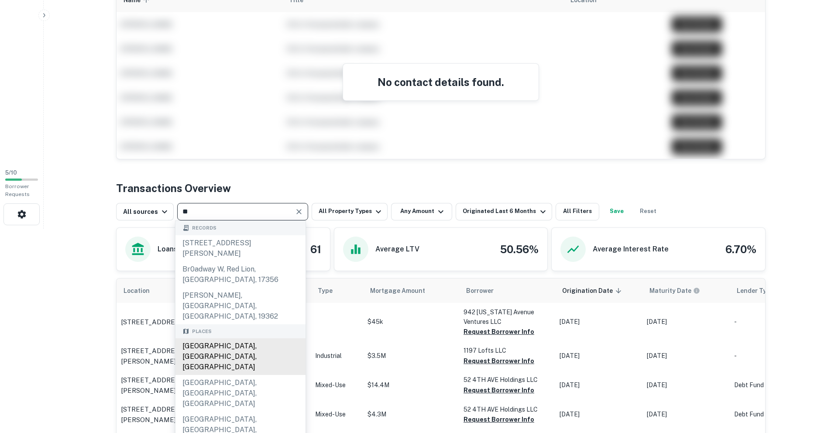
click at [269, 338] on div "Brooklyn, NY, USA" at bounding box center [240, 356] width 130 height 37
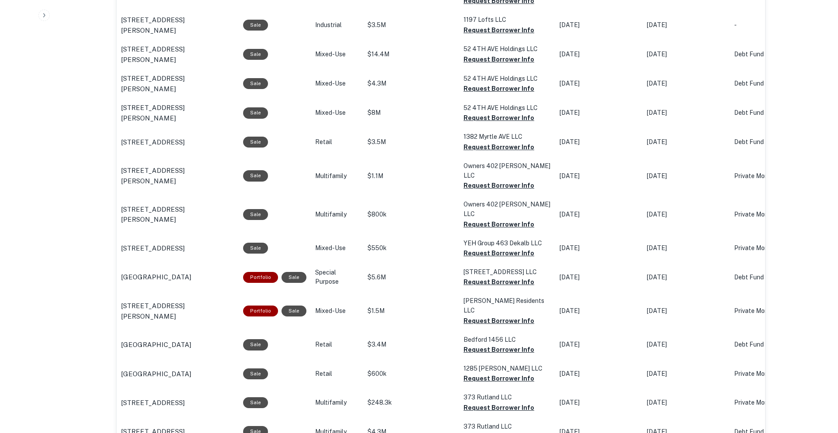
scroll to position [722, 0]
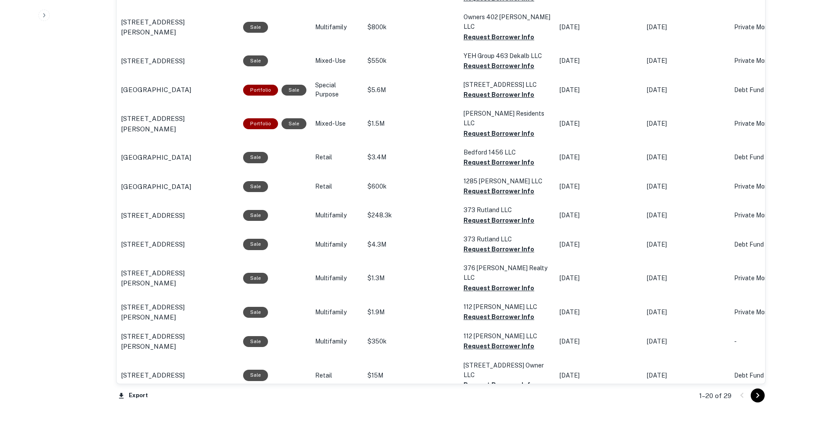
type input "**********"
click at [760, 394] on icon "Go to next page" at bounding box center [757, 395] width 10 height 10
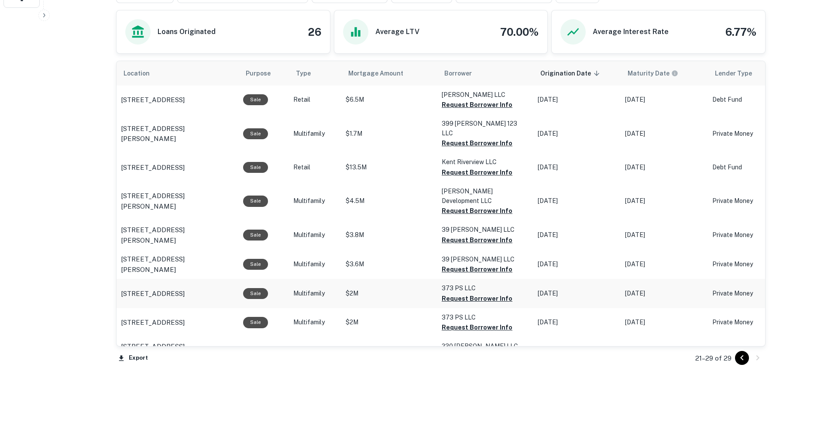
scroll to position [422, 0]
click at [493, 157] on p "Kent Riverview LLC" at bounding box center [484, 162] width 87 height 10
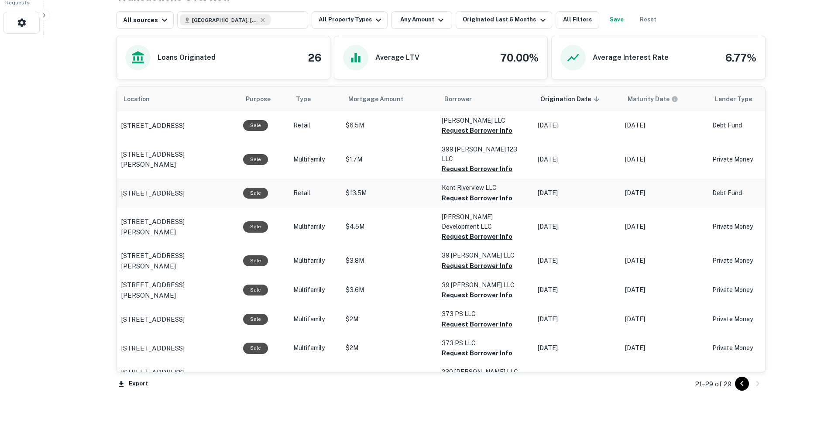
scroll to position [387, 0]
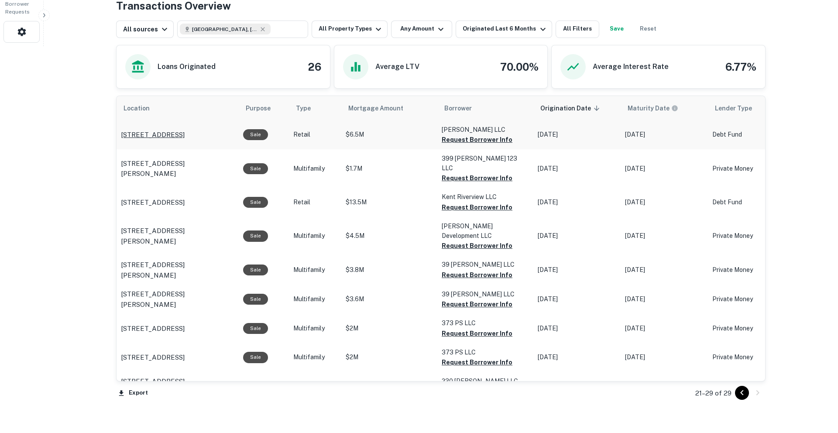
click at [167, 133] on p "703 Myrtle Ave Brooklyn, NY11205" at bounding box center [153, 135] width 64 height 10
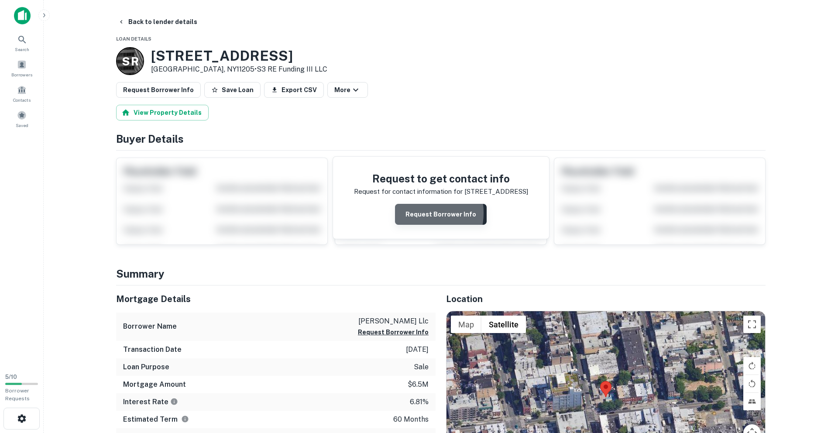
click at [416, 213] on button "Request Borrower Info" at bounding box center [441, 214] width 92 height 21
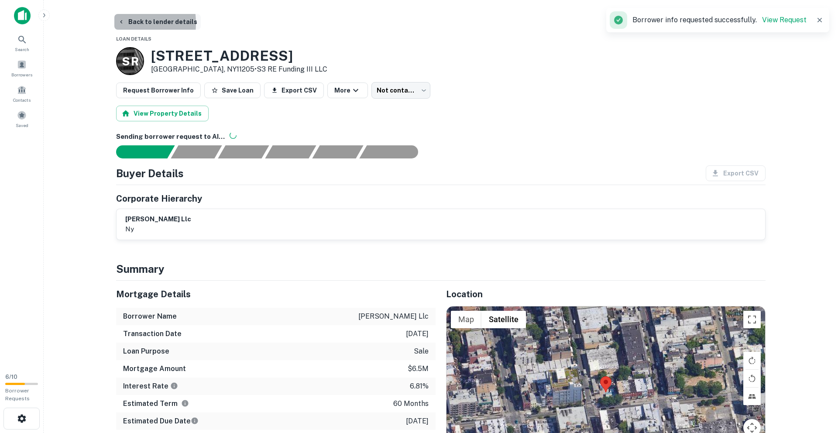
click at [118, 23] on icon "button" at bounding box center [121, 21] width 7 height 7
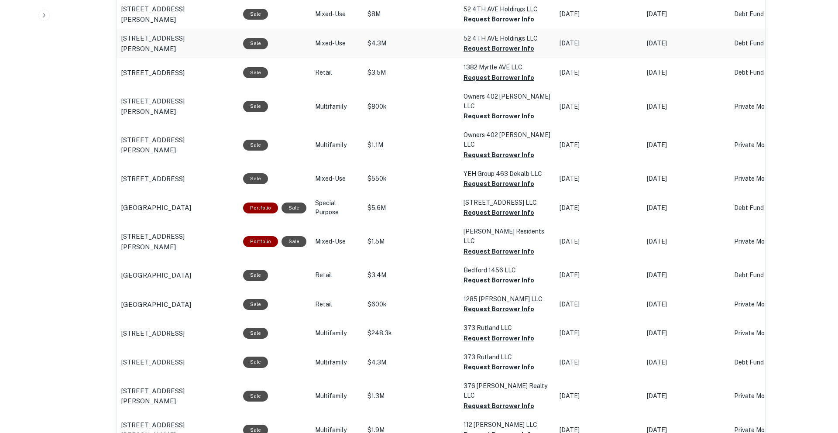
scroll to position [634, 0]
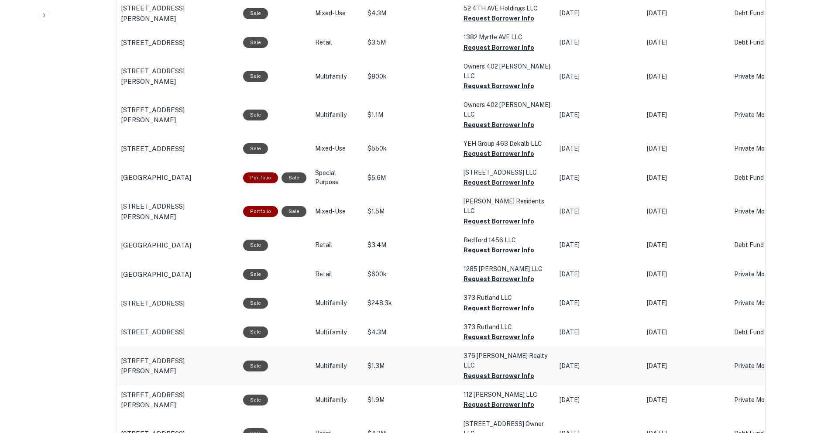
click at [332, 361] on p "Multifamily" at bounding box center [337, 365] width 44 height 9
click at [217, 356] on p "[STREET_ADDRESS][PERSON_NAME]" at bounding box center [177, 366] width 113 height 21
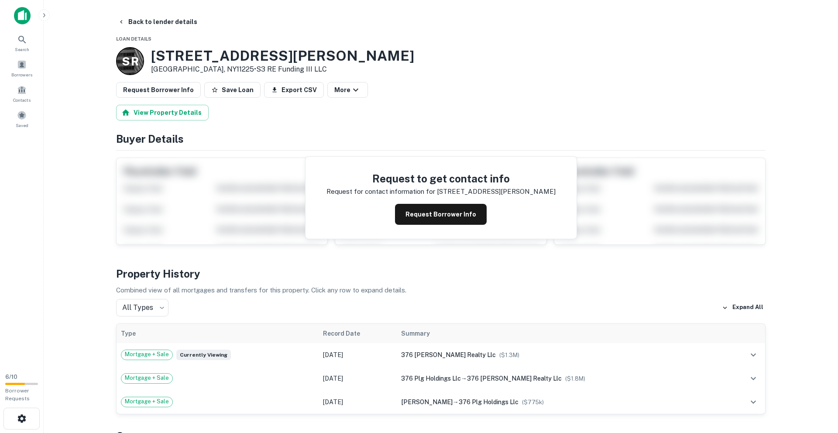
click at [450, 226] on div "Request to get contact info Request for contact information for [STREET_ADDRESS…" at bounding box center [440, 198] width 271 height 82
click at [450, 224] on div "Request to get contact info Request for contact information for [STREET_ADDRESS…" at bounding box center [440, 198] width 271 height 82
click at [450, 222] on button "Request Borrower Info" at bounding box center [441, 214] width 92 height 21
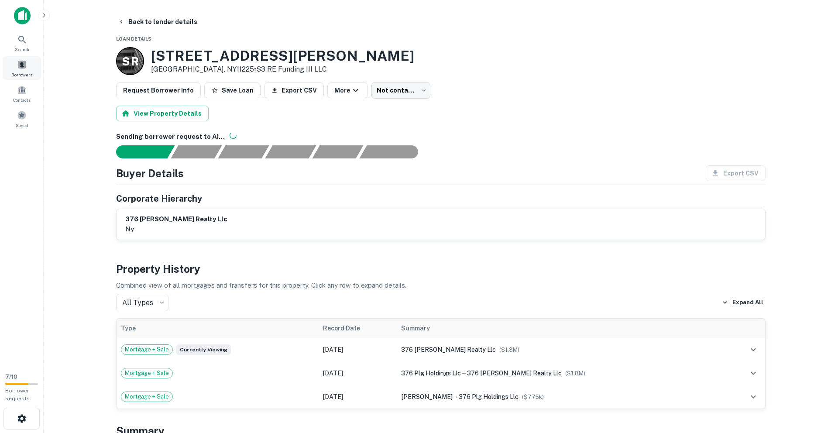
click at [24, 62] on span at bounding box center [22, 65] width 10 height 10
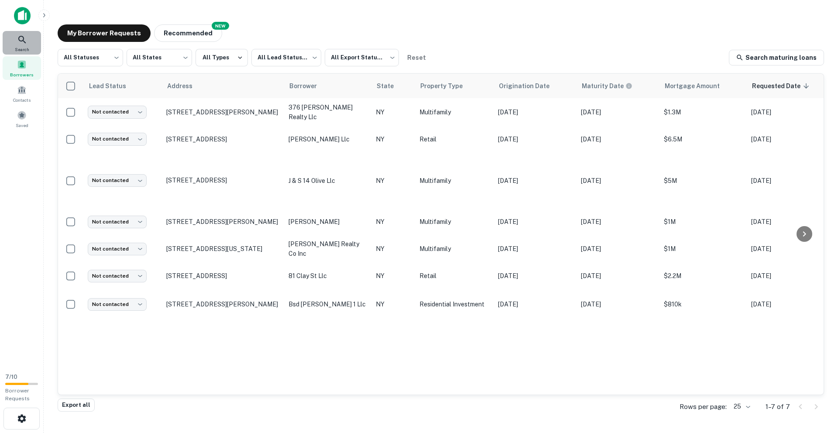
click at [24, 47] on span "Search" at bounding box center [22, 49] width 14 height 7
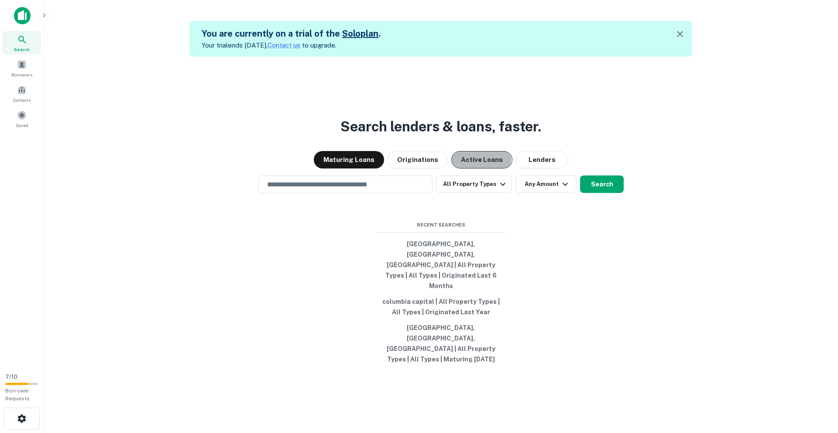
click at [470, 168] on button "Active Loans" at bounding box center [481, 159] width 61 height 17
click at [356, 168] on button "Maturing Loans" at bounding box center [349, 159] width 70 height 17
click at [479, 193] on button "All Property Types" at bounding box center [474, 183] width 76 height 17
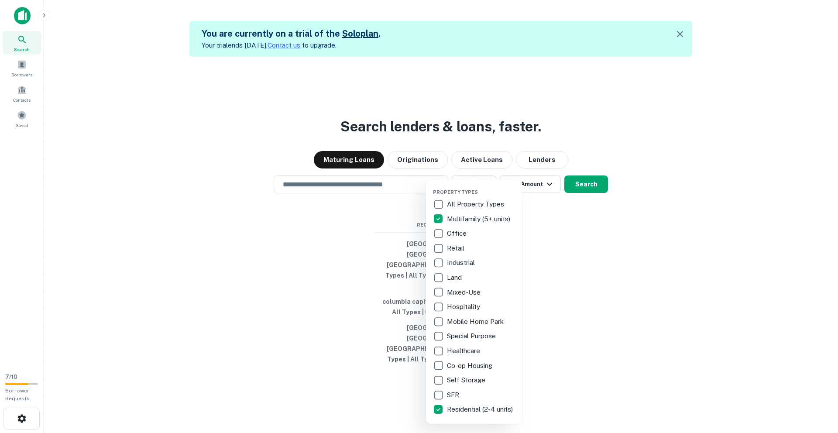
click at [602, 240] on div at bounding box center [419, 216] width 838 height 433
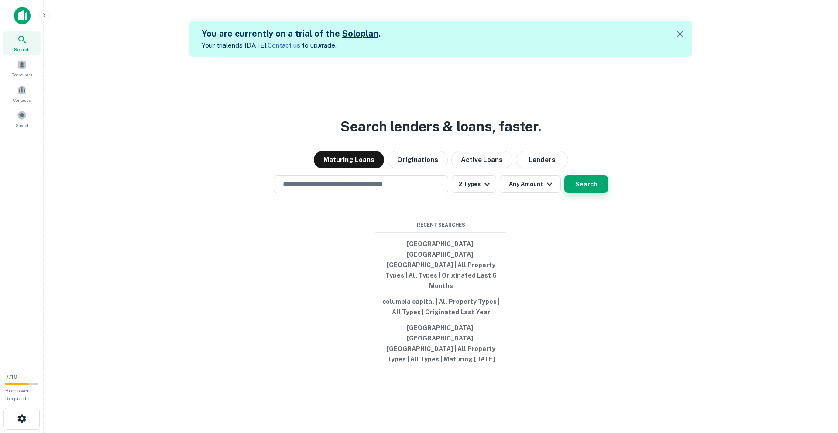
click at [568, 193] on button "Search" at bounding box center [586, 183] width 44 height 17
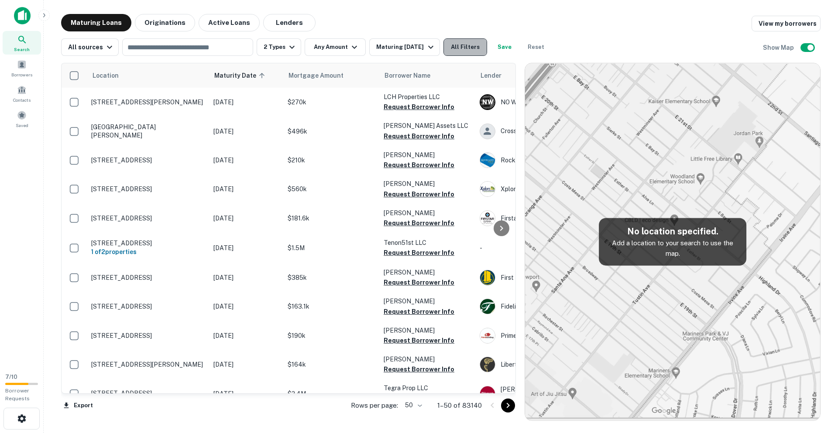
click at [475, 42] on button "All Filters" at bounding box center [465, 46] width 44 height 17
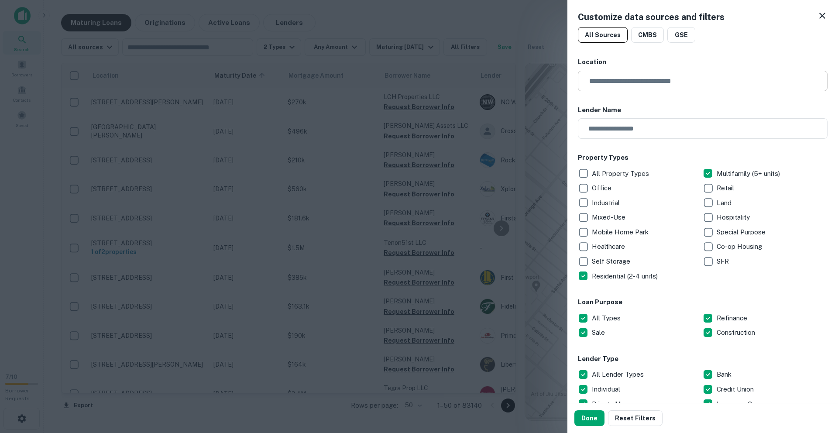
click at [614, 71] on input "text" at bounding box center [705, 81] width 243 height 21
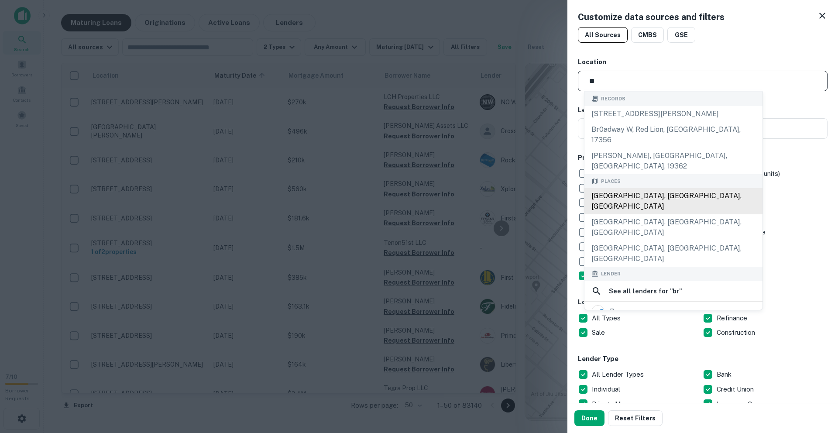
click at [641, 188] on div "[GEOGRAPHIC_DATA], [GEOGRAPHIC_DATA], [GEOGRAPHIC_DATA]" at bounding box center [673, 201] width 178 height 26
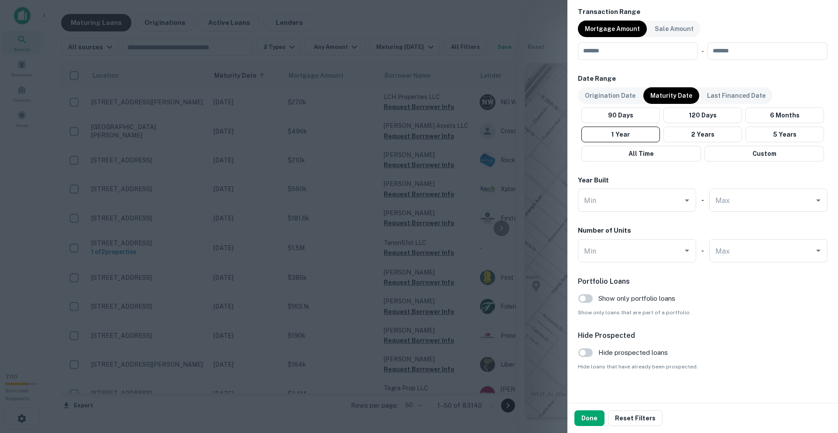
scroll to position [457, 0]
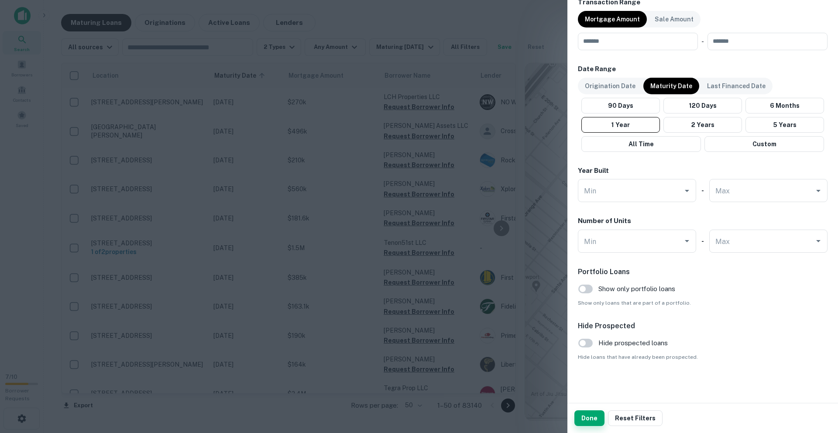
type input "**********"
click at [586, 418] on button "Done" at bounding box center [589, 418] width 30 height 16
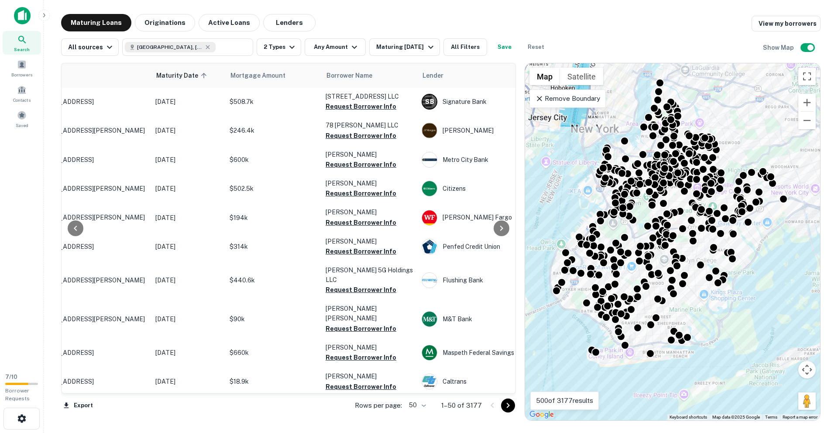
scroll to position [1013, 61]
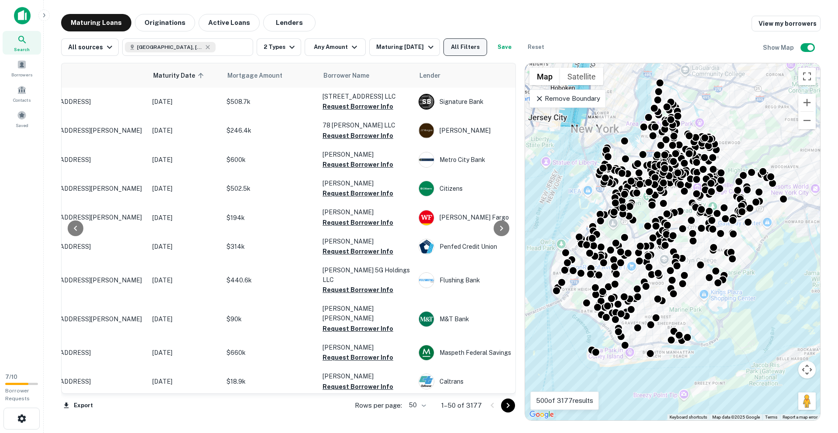
click at [460, 45] on button "All Filters" at bounding box center [465, 46] width 44 height 17
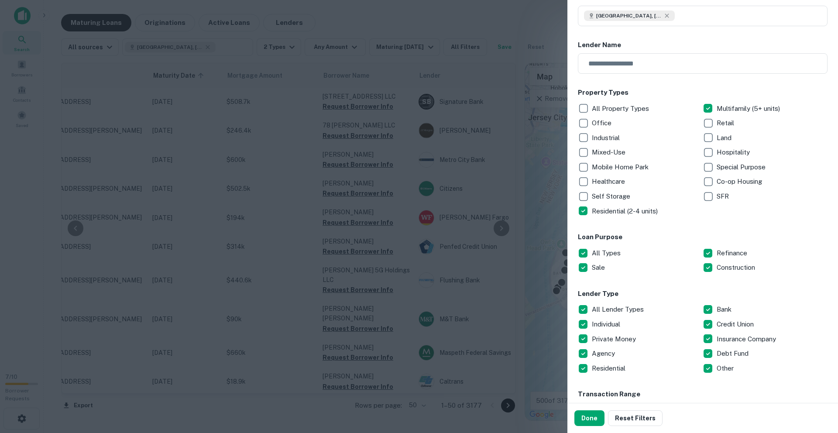
scroll to position [143, 0]
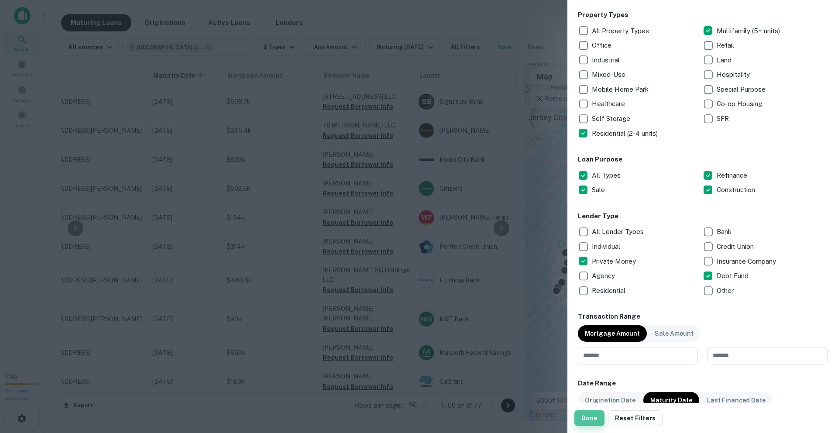
click at [594, 413] on button "Done" at bounding box center [589, 418] width 30 height 16
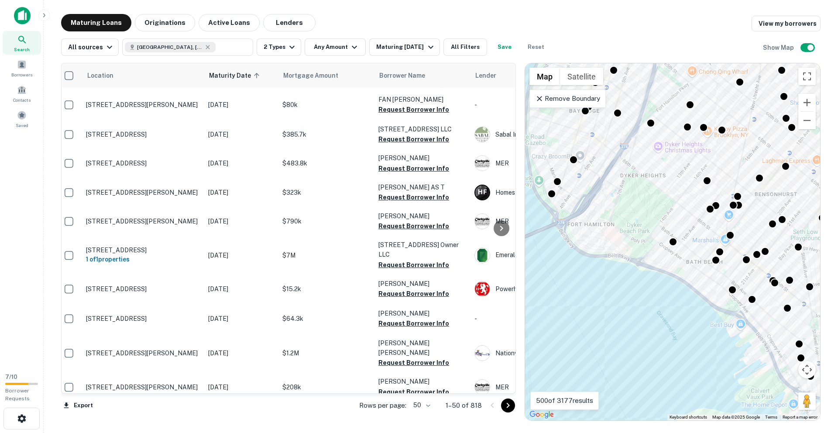
scroll to position [1147, 5]
